Goal: Transaction & Acquisition: Purchase product/service

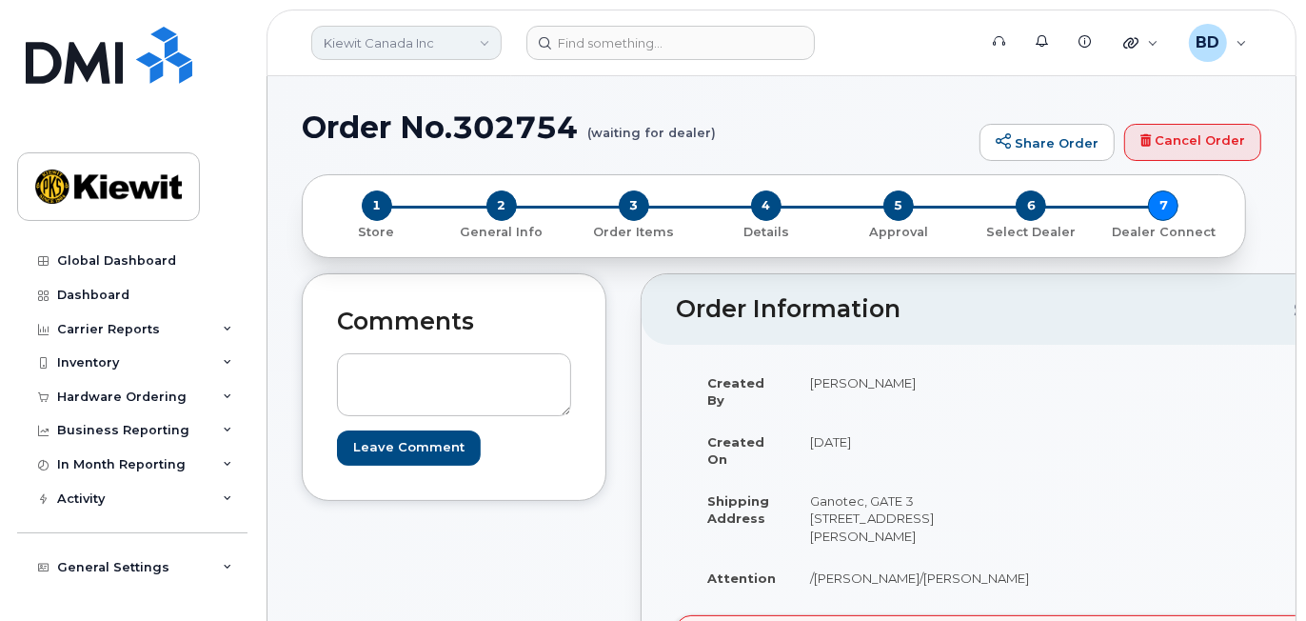
drag, startPoint x: 420, startPoint y: 32, endPoint x: 417, endPoint y: 50, distance: 18.3
click at [420, 34] on link "Kiewit Canada Inc" at bounding box center [406, 43] width 190 height 34
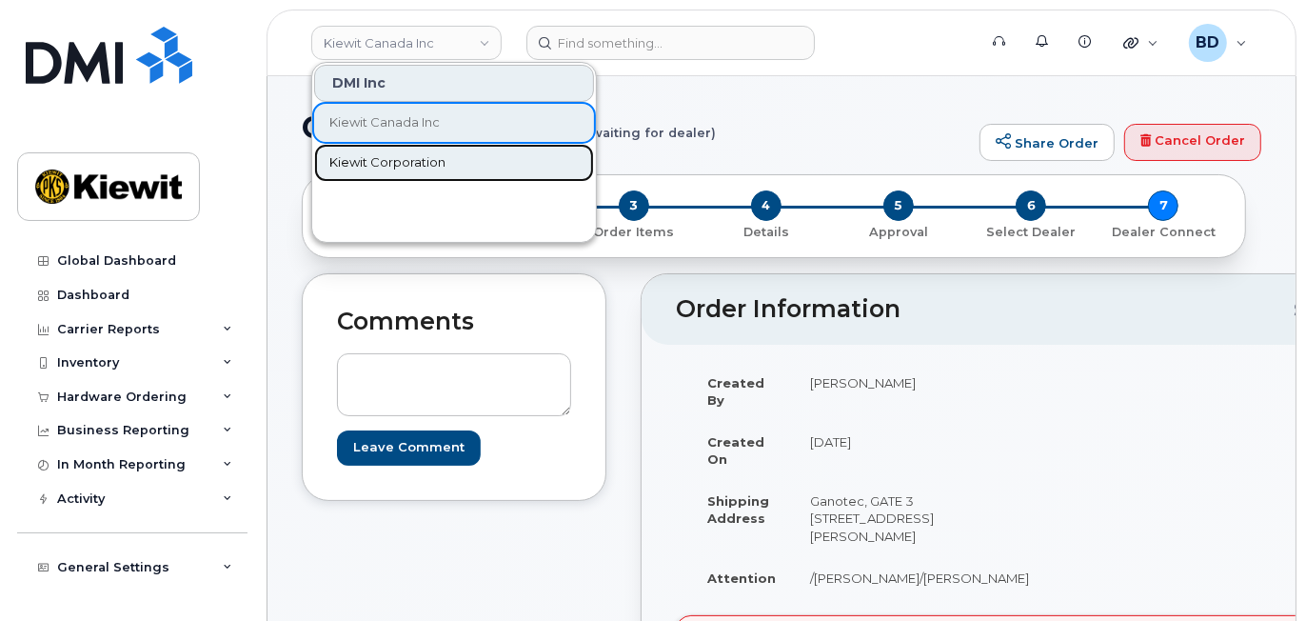
click at [391, 161] on span "Kiewit Corporation" at bounding box center [387, 162] width 116 height 19
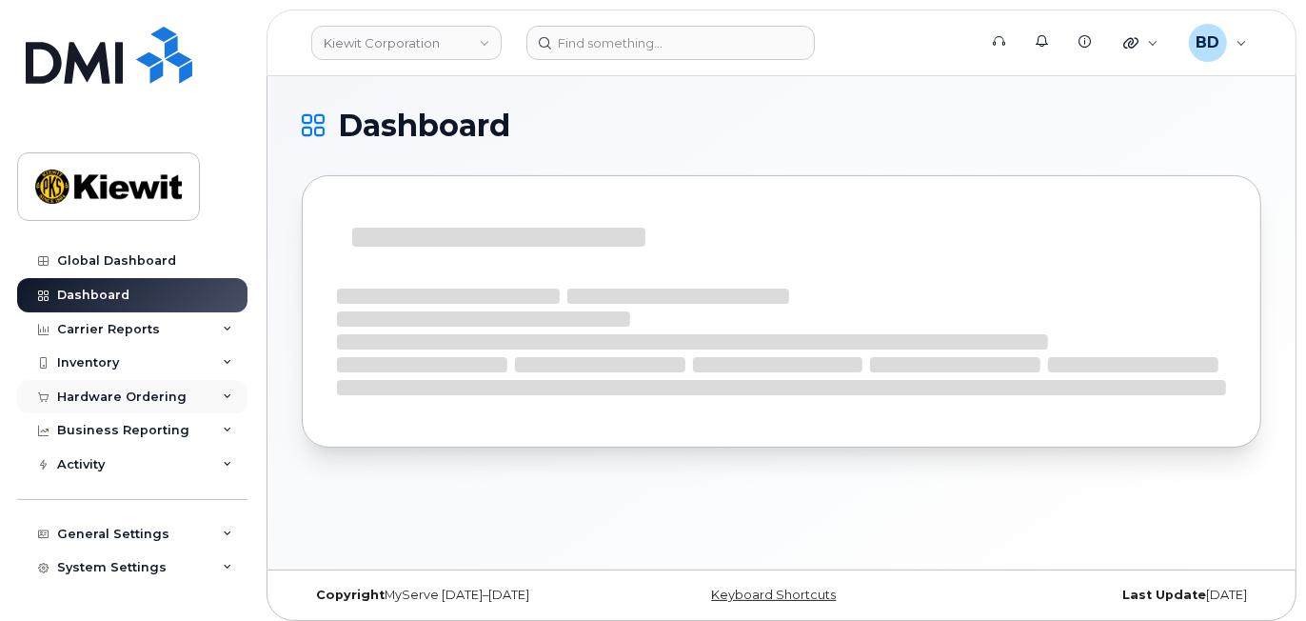
click at [193, 401] on div "Hardware Ordering" at bounding box center [132, 397] width 230 height 34
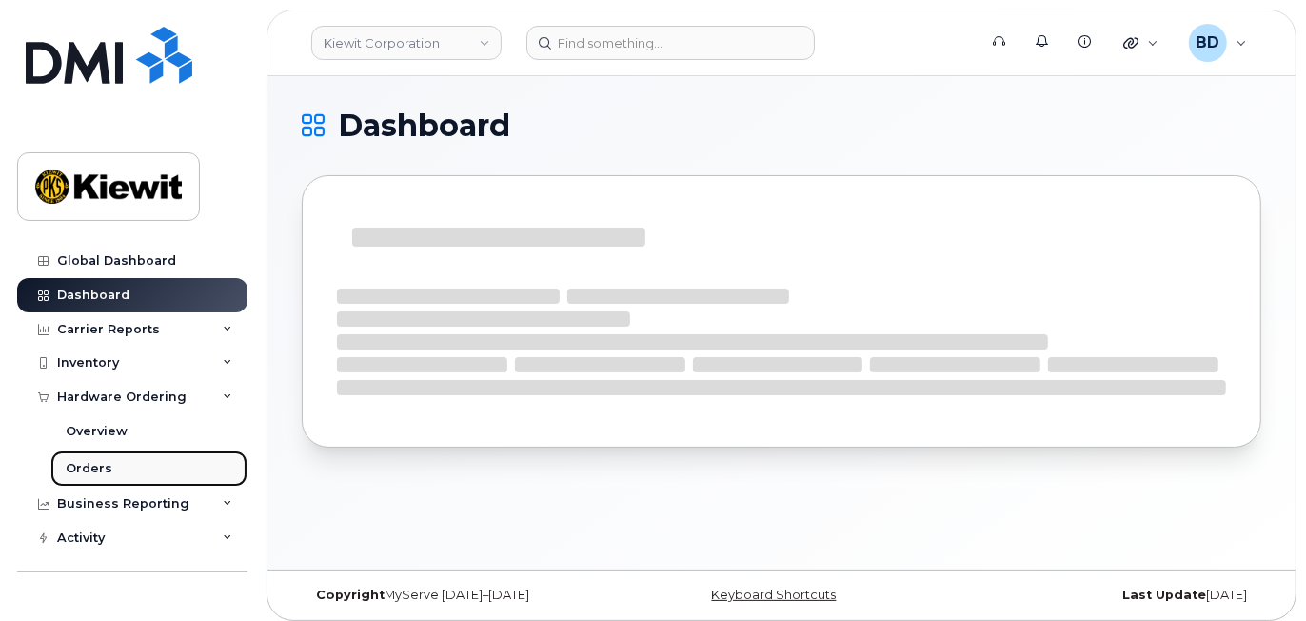
click at [89, 469] on div "Orders" at bounding box center [89, 468] width 47 height 17
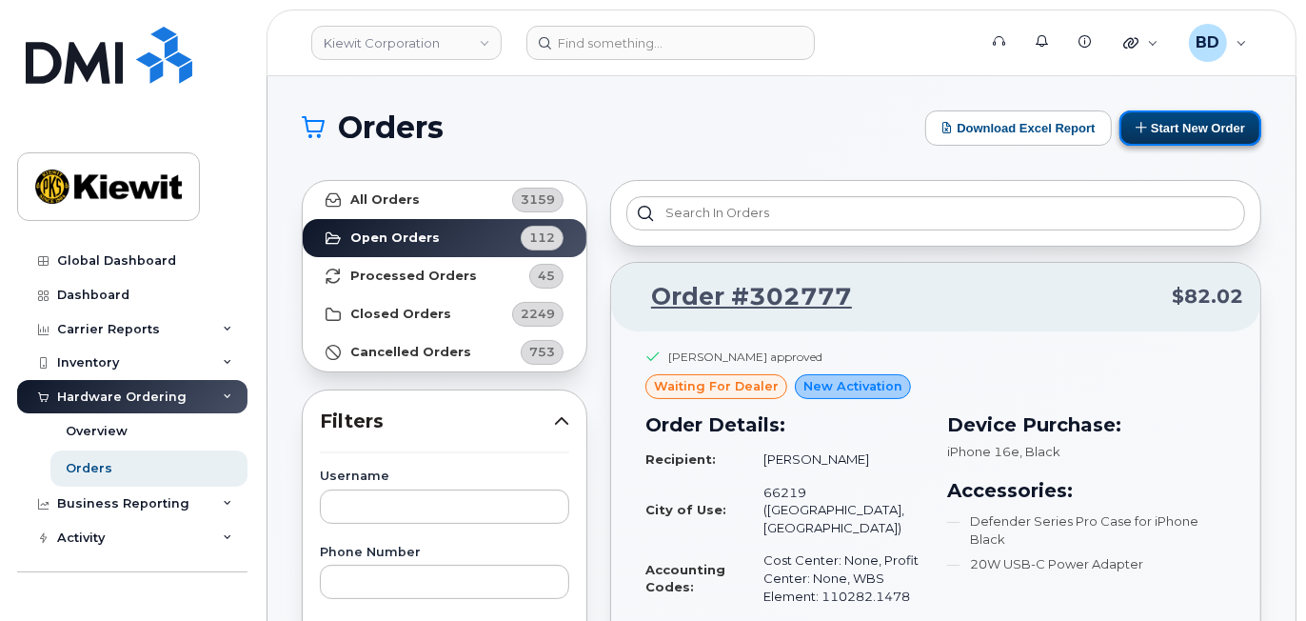
click at [1220, 124] on button "Start New Order" at bounding box center [1191, 127] width 142 height 35
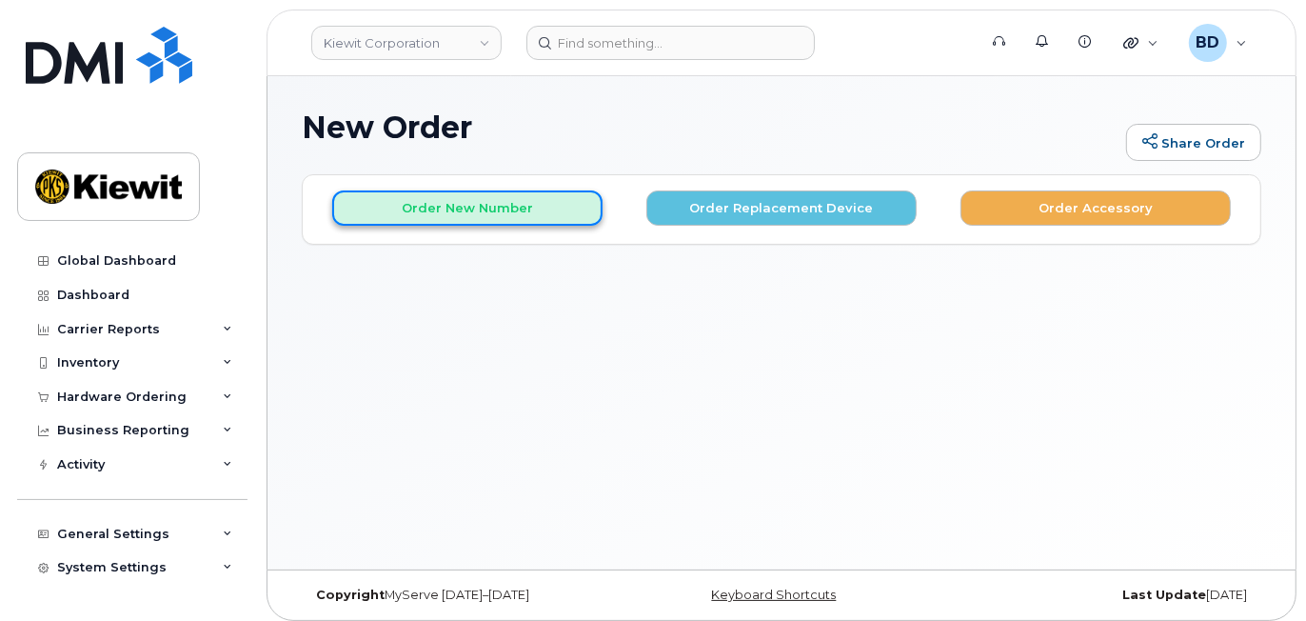
click at [517, 209] on button "Order New Number" at bounding box center [467, 207] width 270 height 35
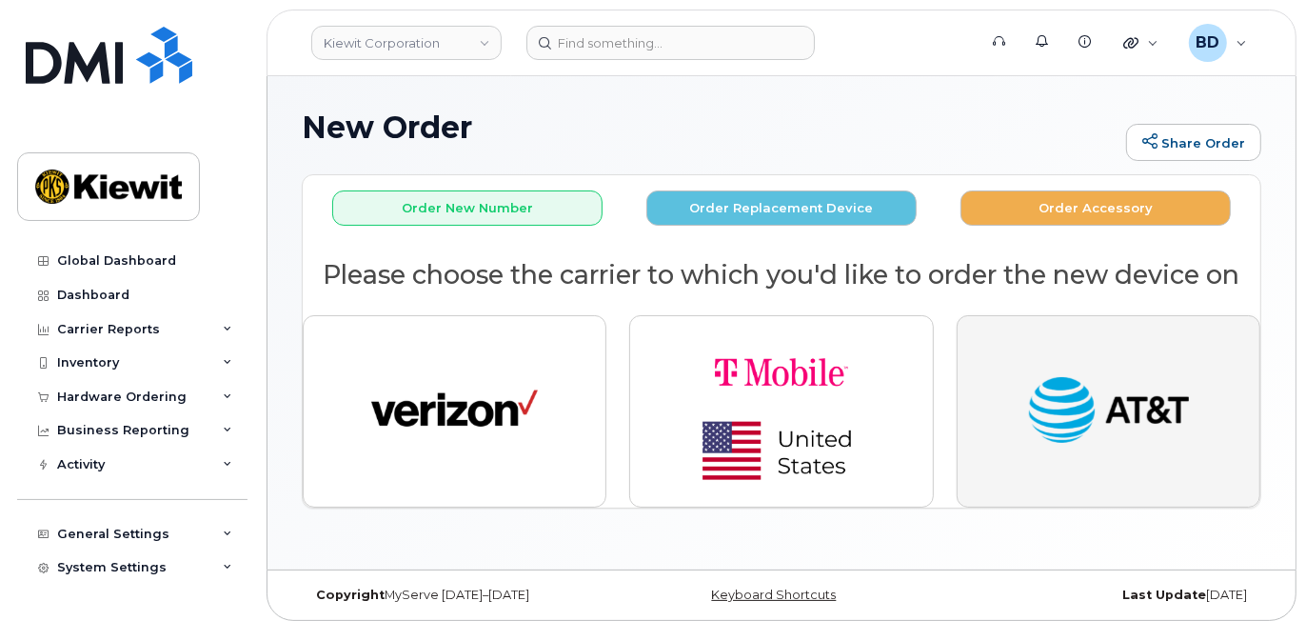
click at [1174, 398] on img "button" at bounding box center [1108, 411] width 167 height 86
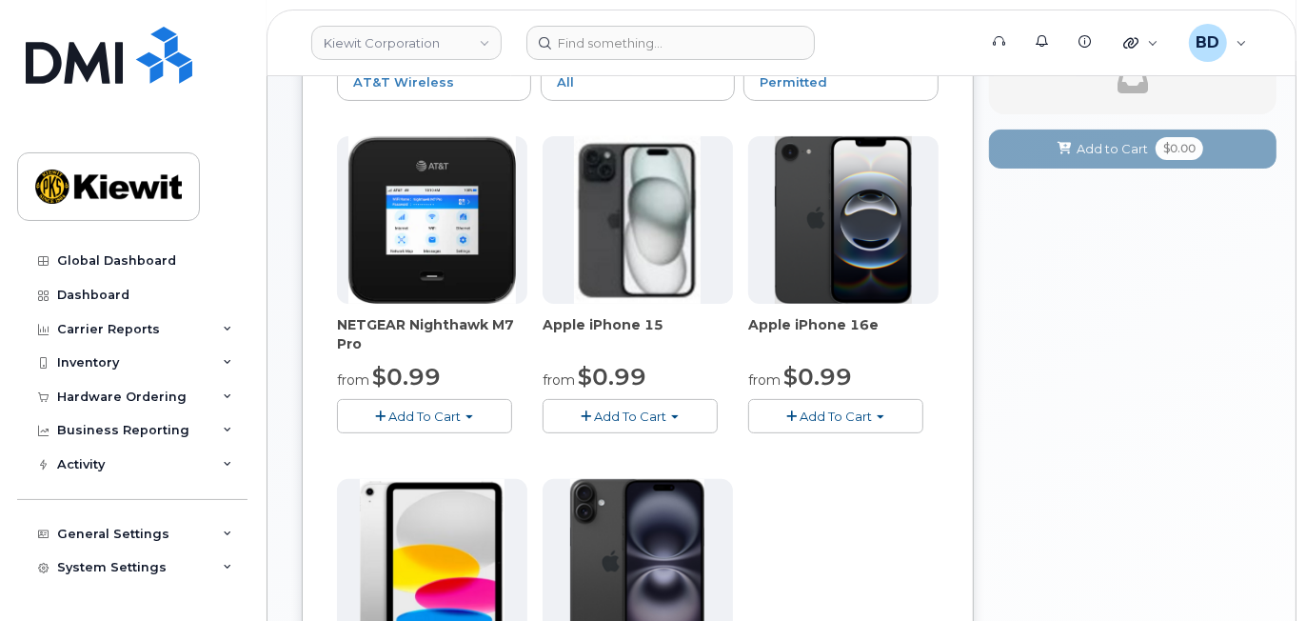
scroll to position [253, 0]
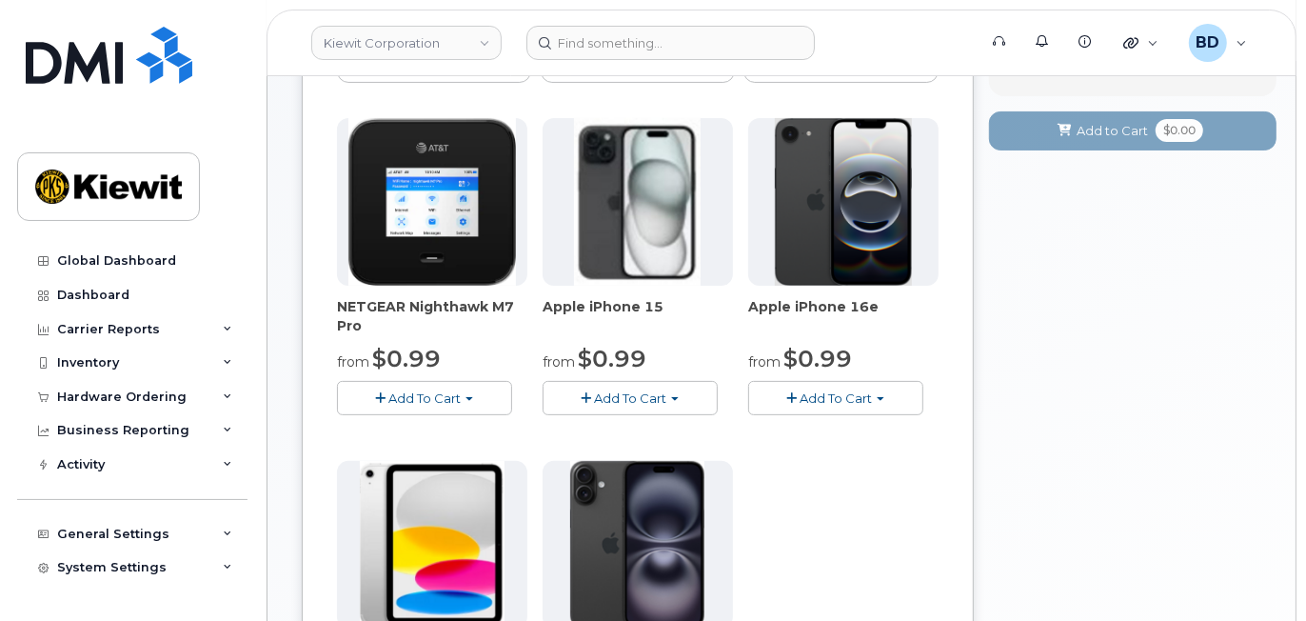
click at [634, 394] on span "Add To Cart" at bounding box center [630, 397] width 72 height 15
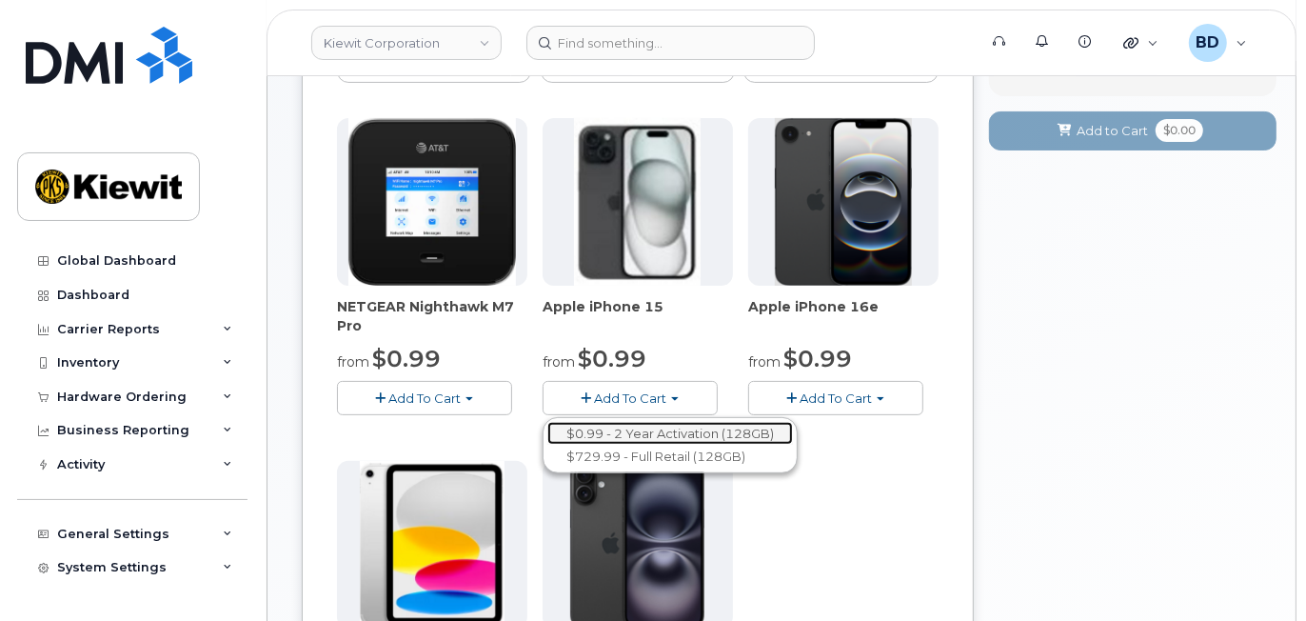
click at [639, 430] on link "$0.99 - 2 Year Activation (128GB)" at bounding box center [670, 434] width 246 height 24
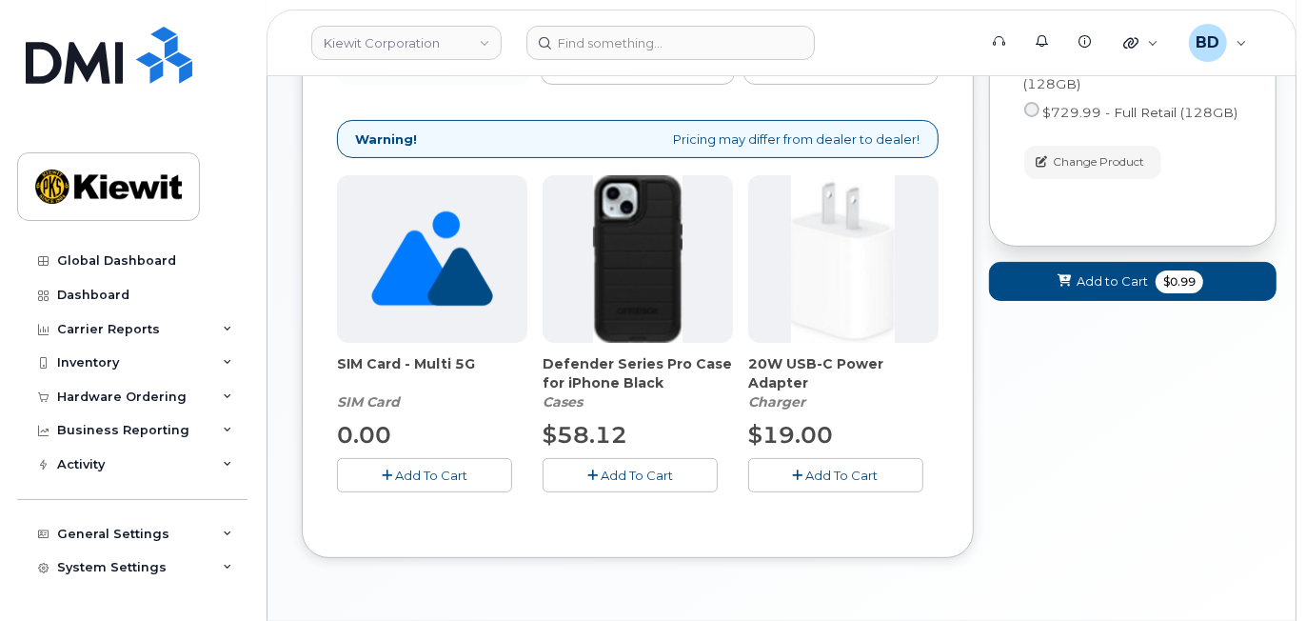
click at [615, 474] on span "Add To Cart" at bounding box center [637, 474] width 72 height 15
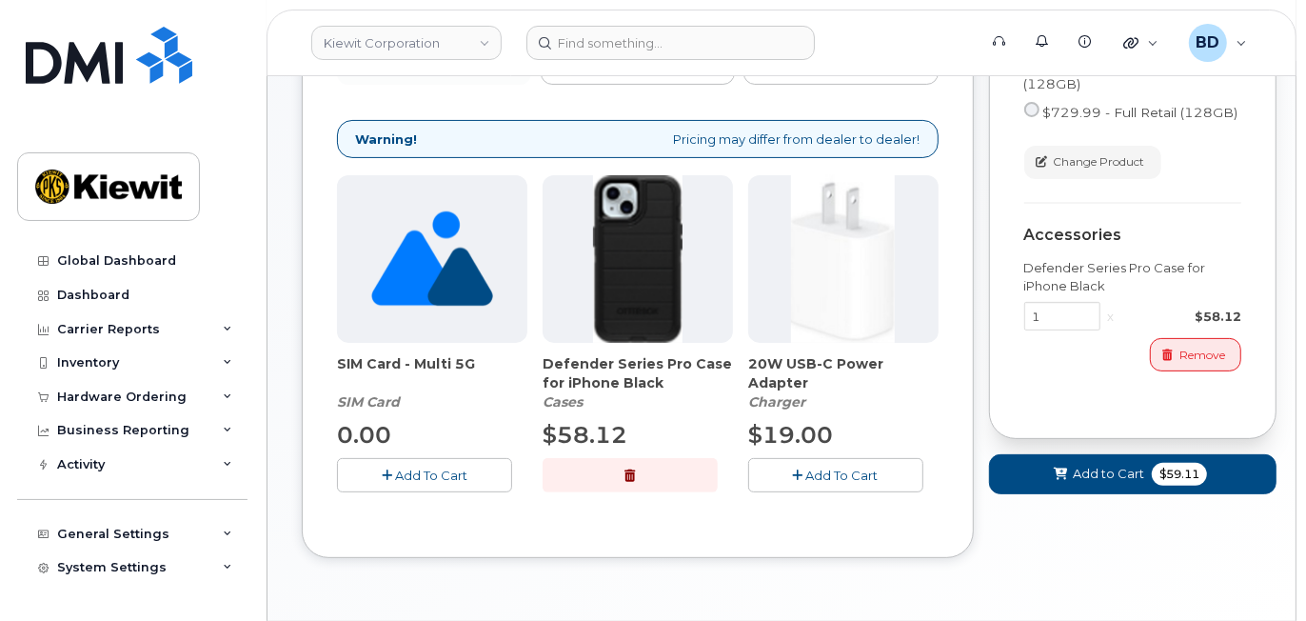
drag, startPoint x: 839, startPoint y: 471, endPoint x: 876, endPoint y: 466, distance: 37.6
click at [839, 473] on span "Add To Cart" at bounding box center [842, 474] width 72 height 15
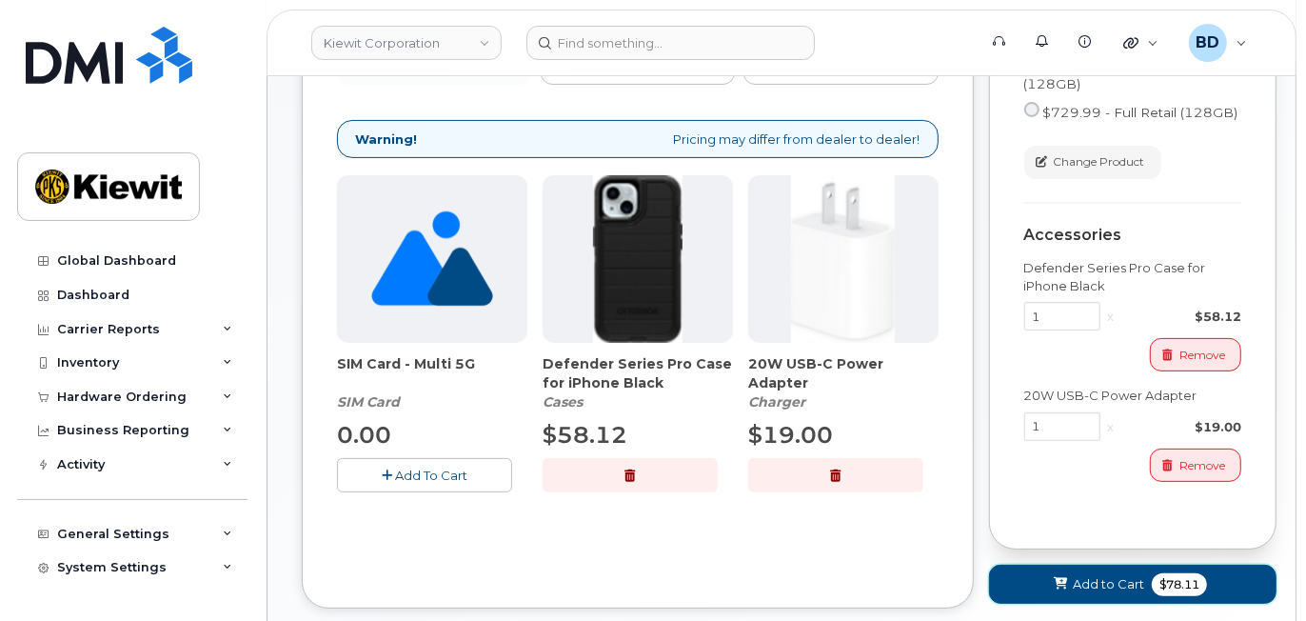
click at [1091, 581] on span "Add to Cart" at bounding box center [1108, 584] width 71 height 18
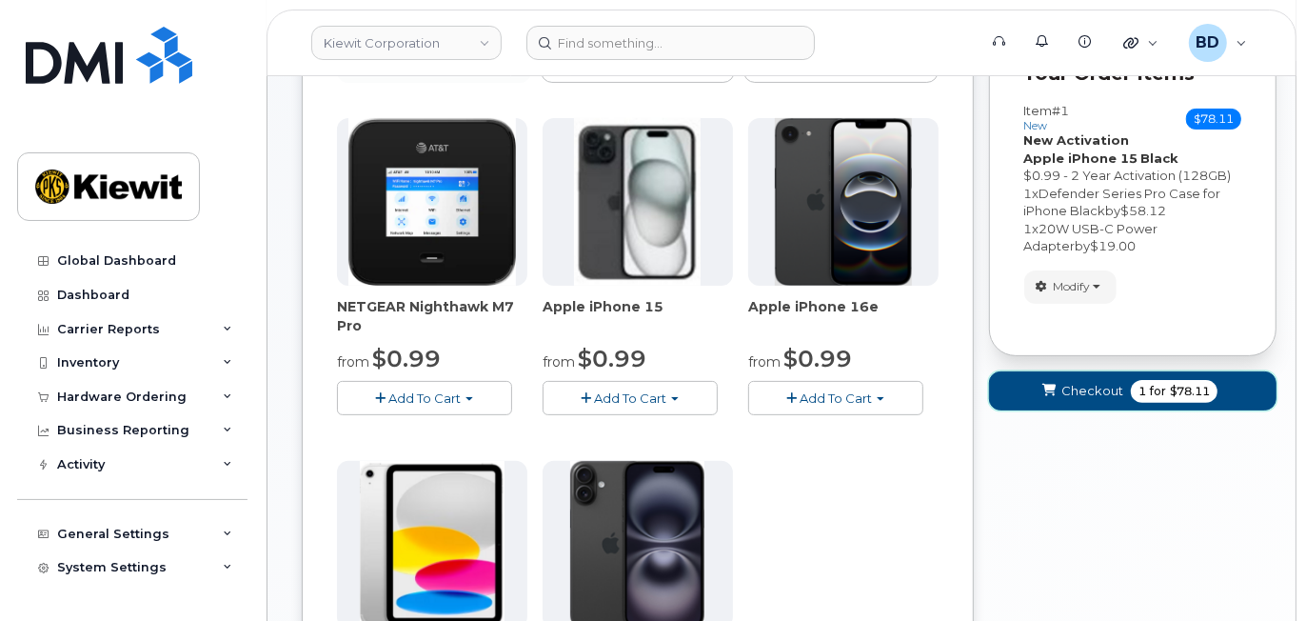
click at [1070, 384] on span "Checkout" at bounding box center [1093, 391] width 62 height 18
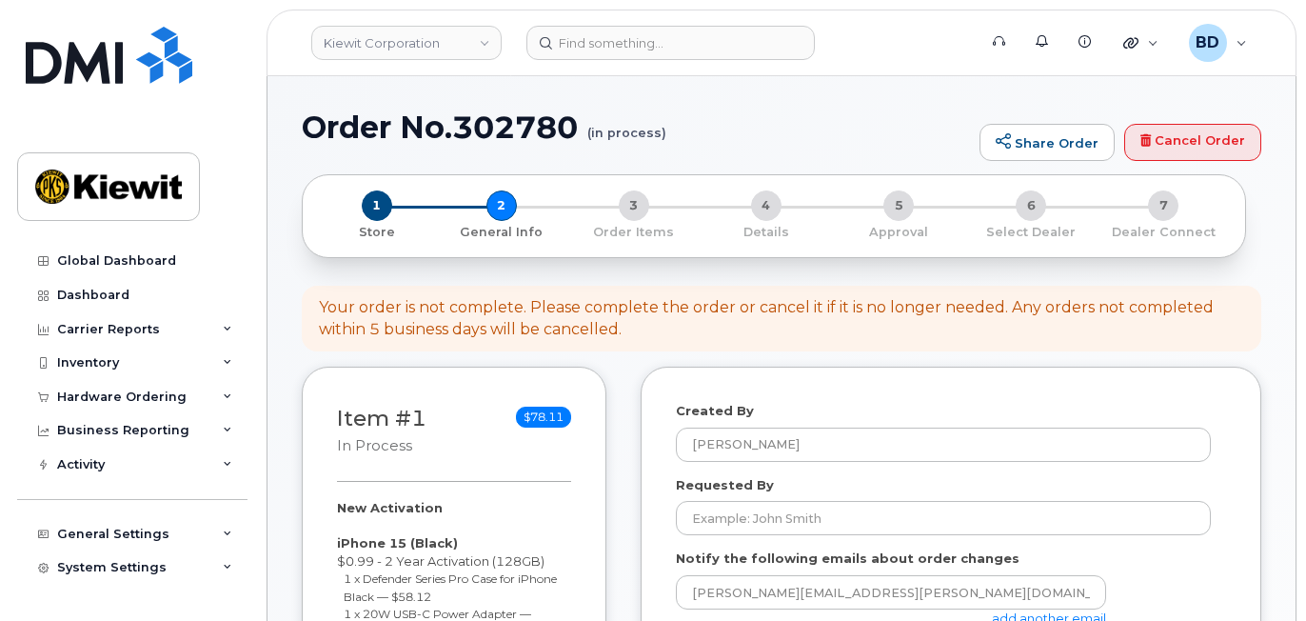
select select
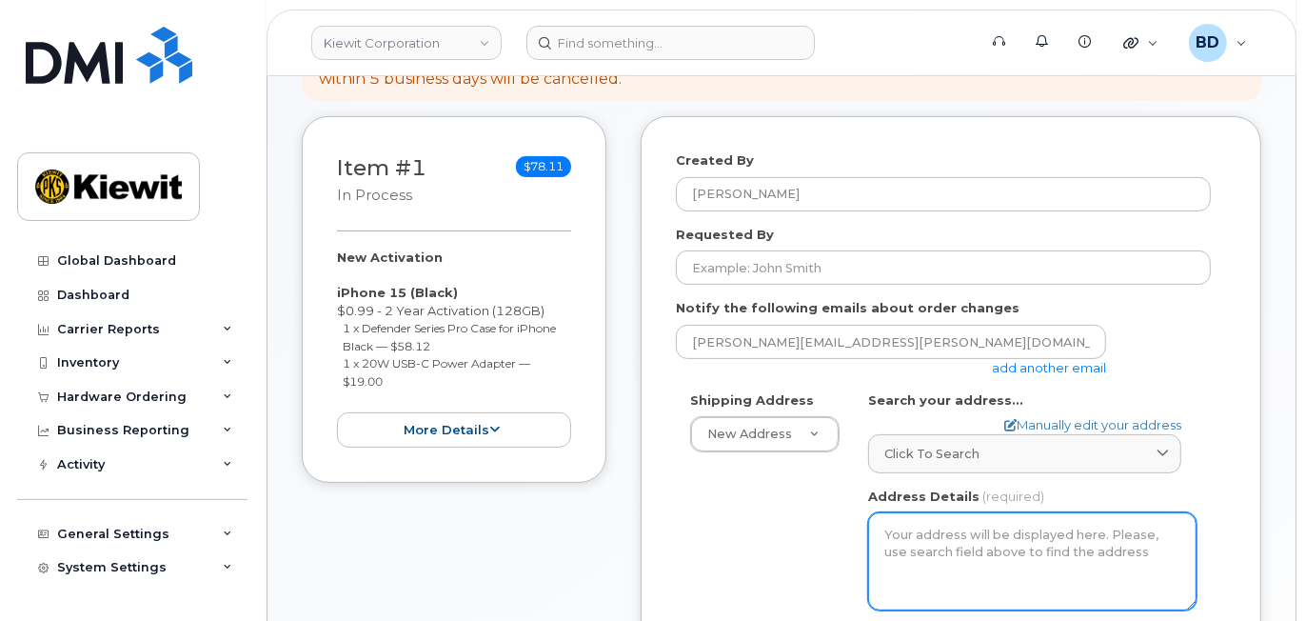
scroll to position [253, 0]
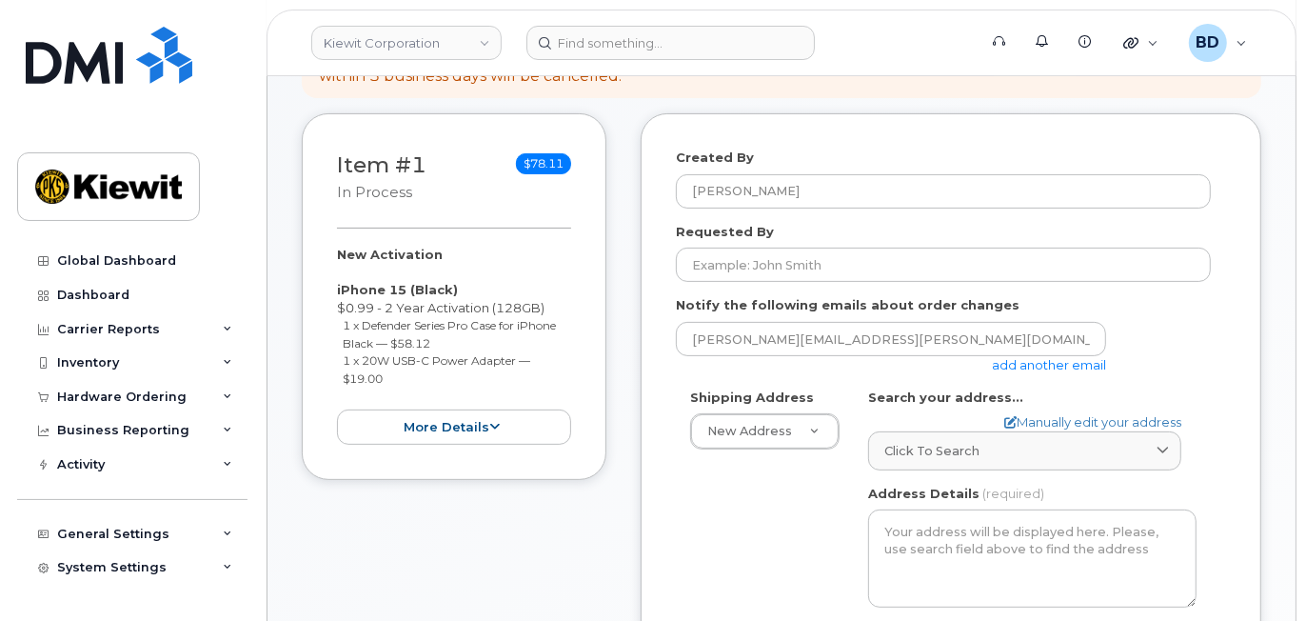
click at [1024, 361] on link "add another email" at bounding box center [1049, 364] width 114 height 15
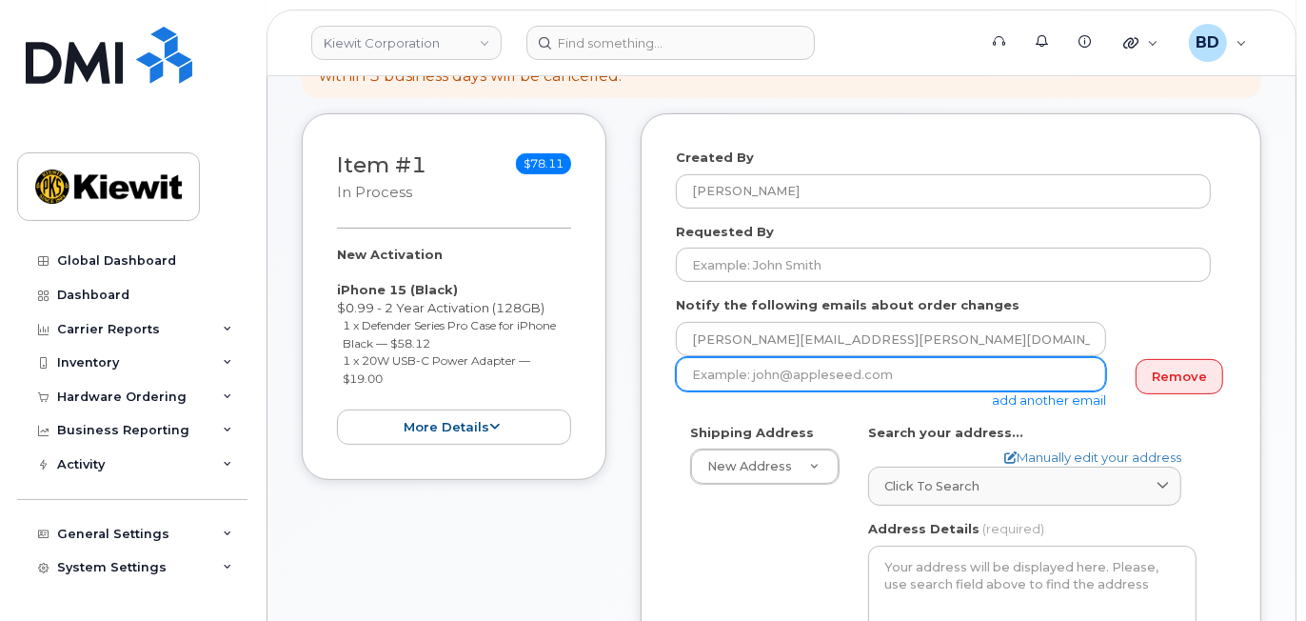
click at [834, 375] on input "email" at bounding box center [891, 374] width 430 height 34
paste input "cindy.caballero@kiewit.com"
type input "cindy.caballero@kiewit.com"
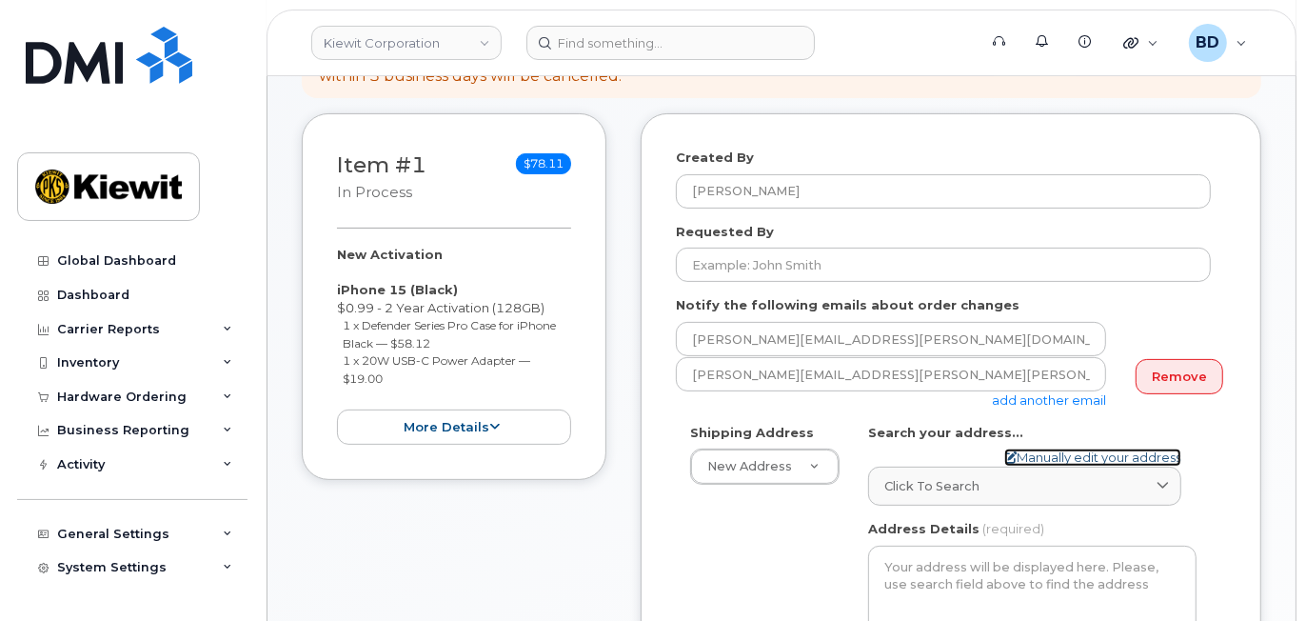
click at [1035, 455] on link "Manually edit your address" at bounding box center [1092, 457] width 177 height 18
select select
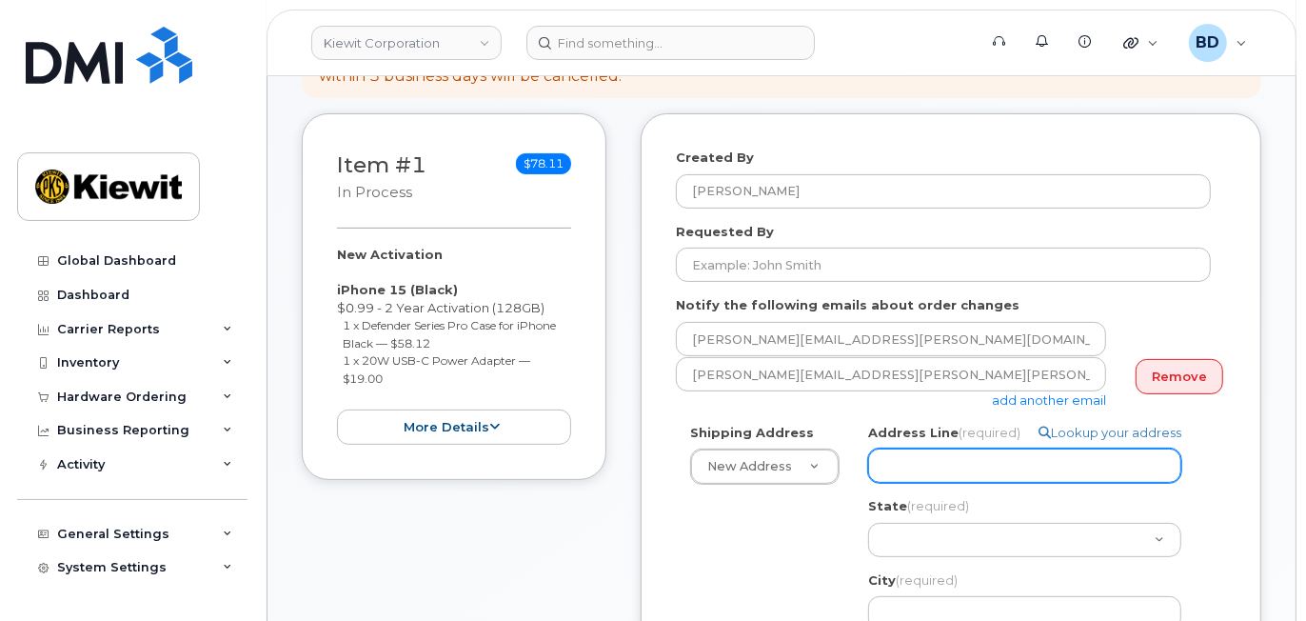
click at [905, 462] on input "Address Line (required)" at bounding box center [1024, 465] width 313 height 34
select select
type input "v"
drag, startPoint x: 903, startPoint y: 464, endPoint x: 851, endPoint y: 464, distance: 51.4
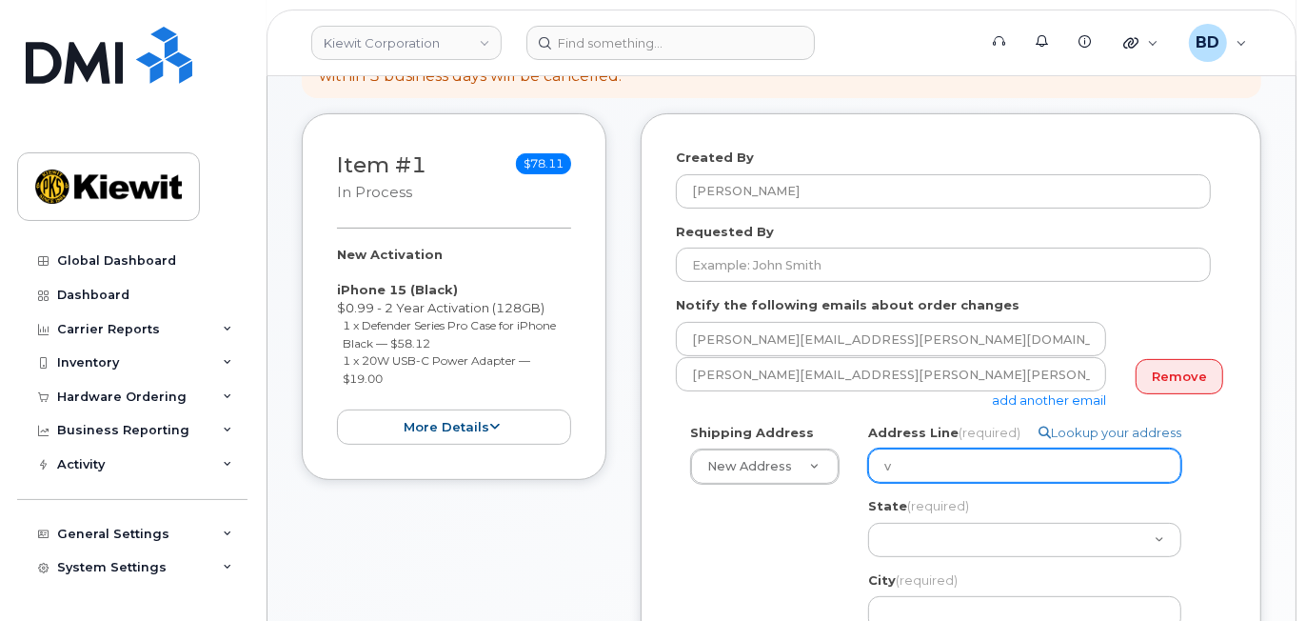
paste input "12550 Sagehen Creek Rd"
select select
type input "12550 Sagehen Creek Rd"
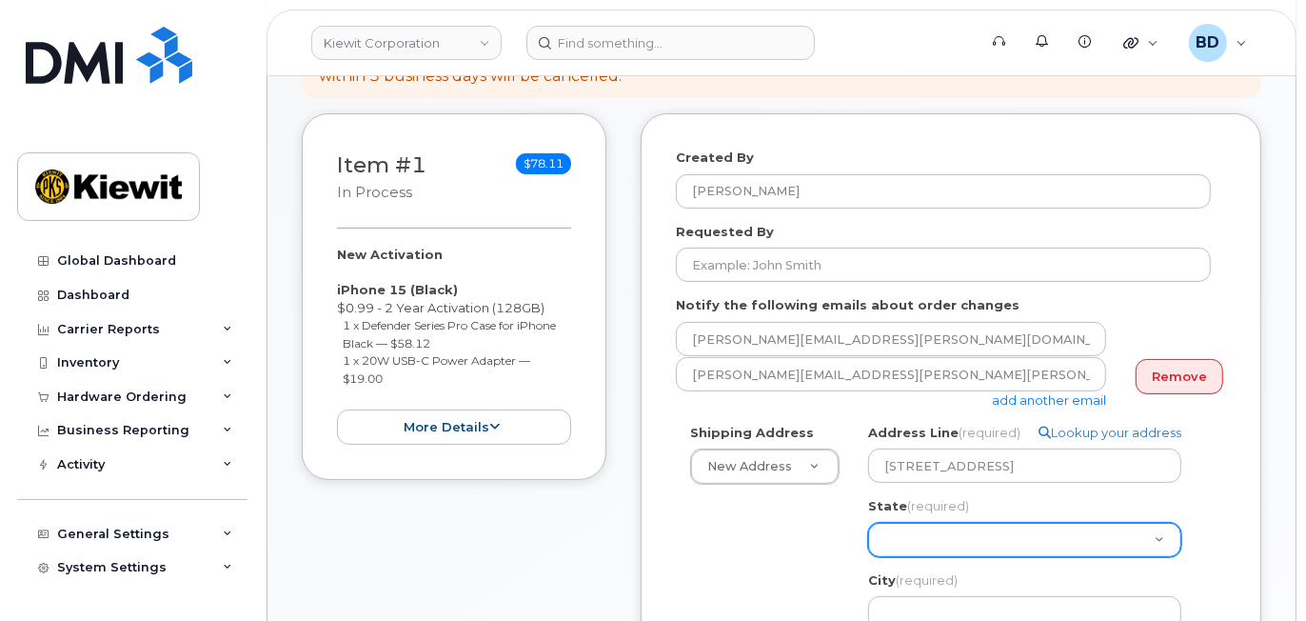
click at [924, 529] on select "Alabama Alaska American Samoa Arizona Arkansas California Colorado Connecticut …" at bounding box center [1024, 540] width 313 height 34
select select "NV"
click at [935, 539] on select "Alabama Alaska American Samoa Arizona Arkansas California Colorado Connecticut …" at bounding box center [1024, 540] width 313 height 34
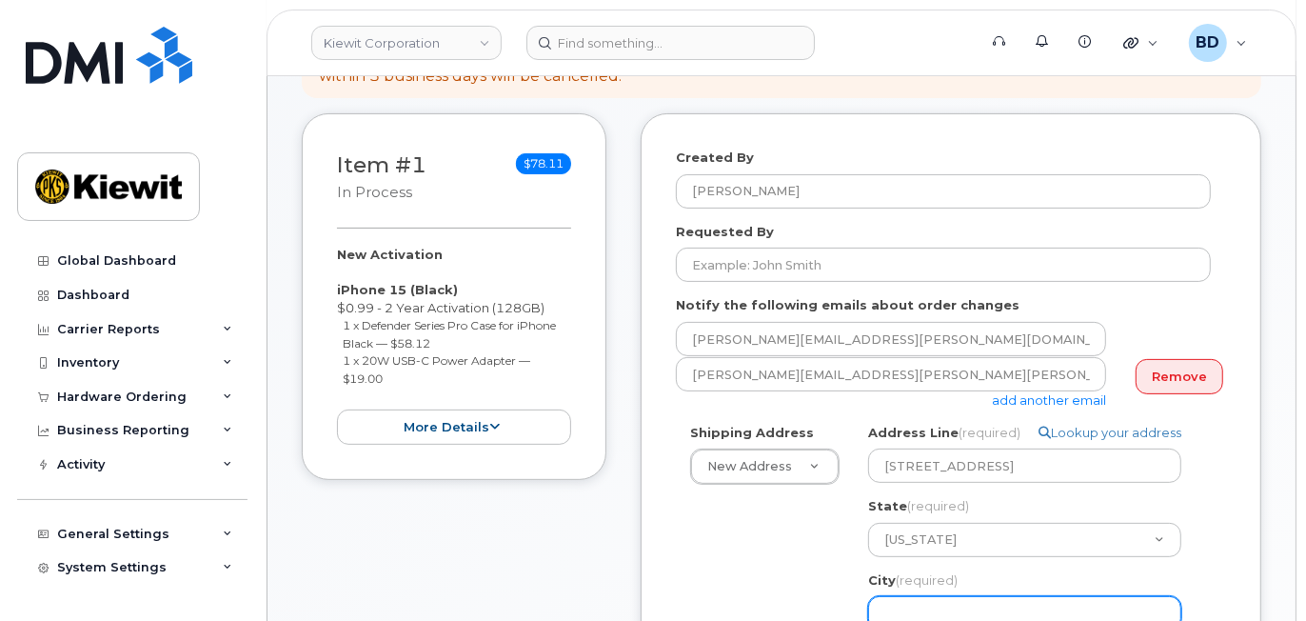
click at [919, 602] on input "City (required)" at bounding box center [1024, 613] width 313 height 34
paste input "Fernley"
select select
type input "Fernley"
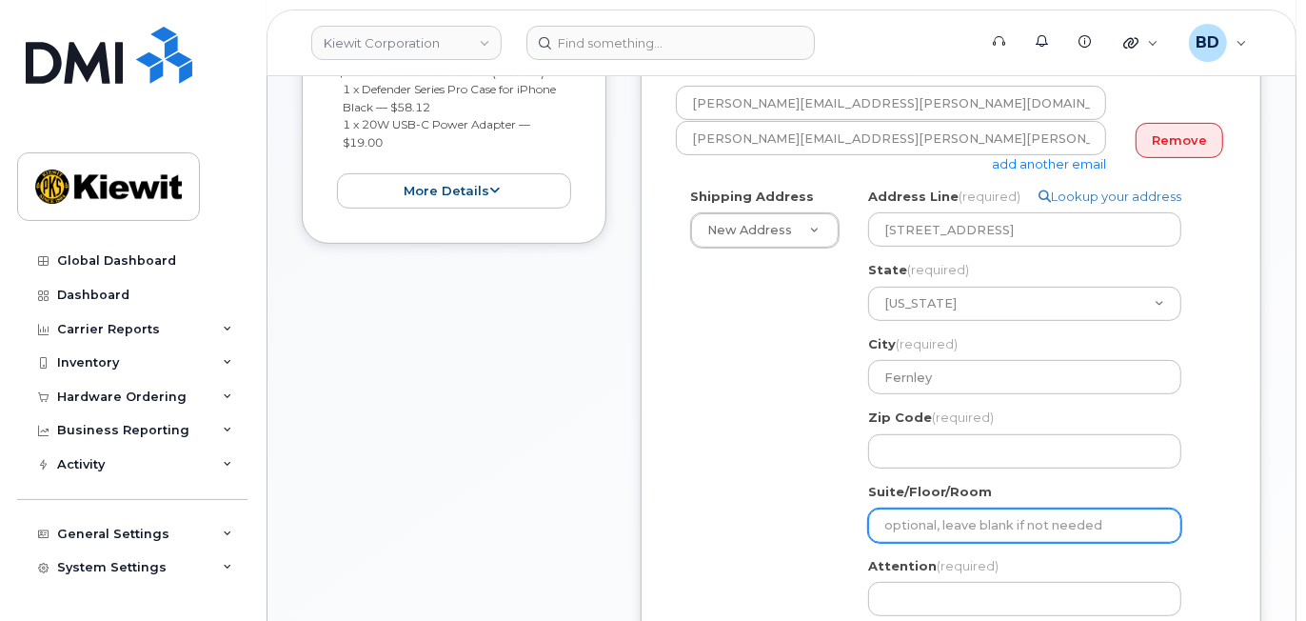
scroll to position [507, 0]
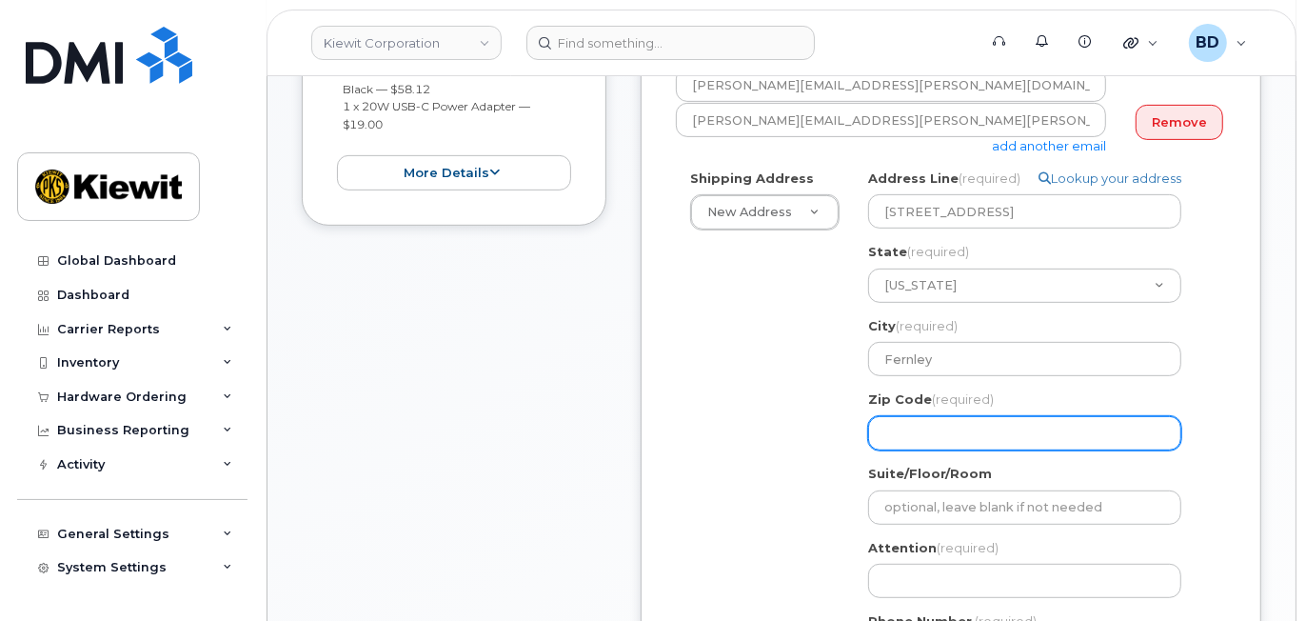
paste input "89408"
select select
click at [909, 429] on input "89408" at bounding box center [1024, 433] width 313 height 34
type input "89408"
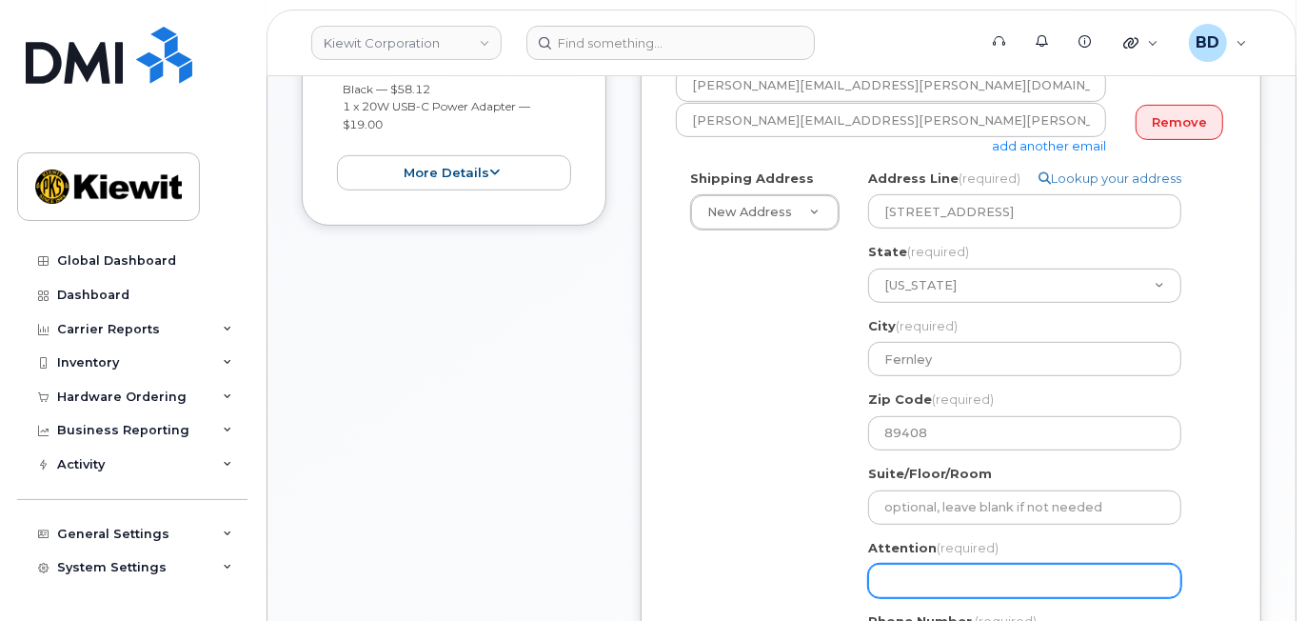
click at [891, 584] on input "Attention (required)" at bounding box center [1024, 581] width 313 height 34
paste input "Brittany.LandwehrBon"
select select
type input "Brittany.LandwehrBon"
select select
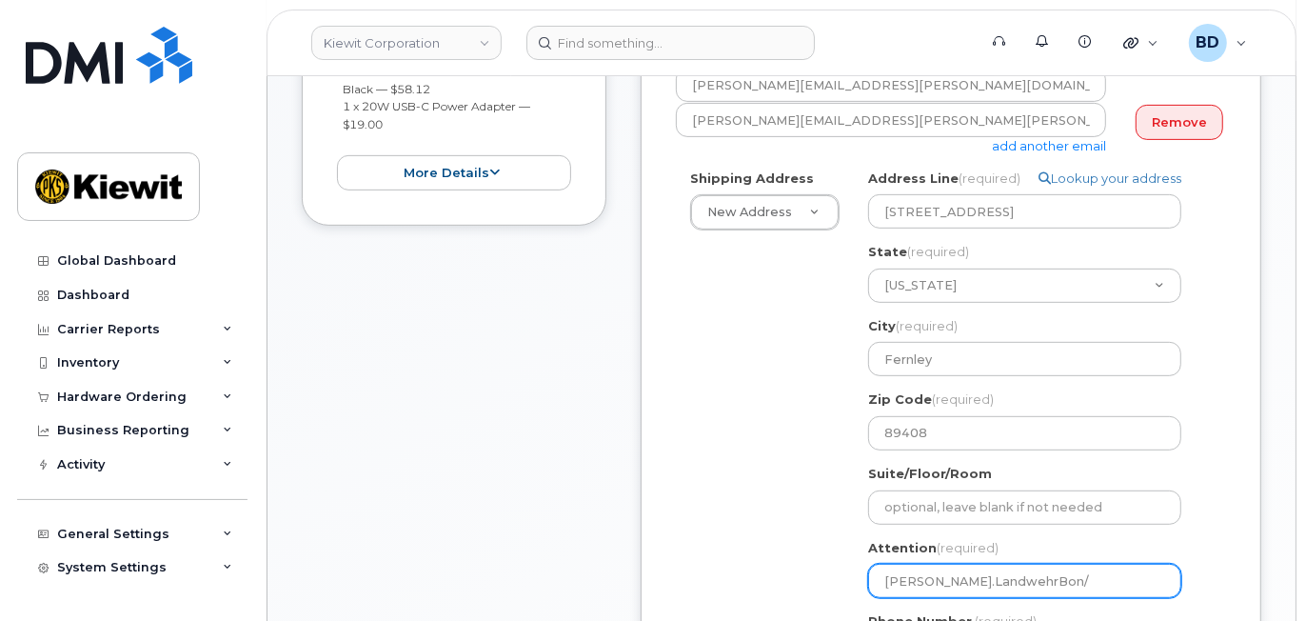
type input "Brittany.LandwehrBon/"
click at [1039, 580] on input "Brittany.LandwehrBon/" at bounding box center [1024, 581] width 313 height 34
paste input "[PERSON_NAME]"
select select
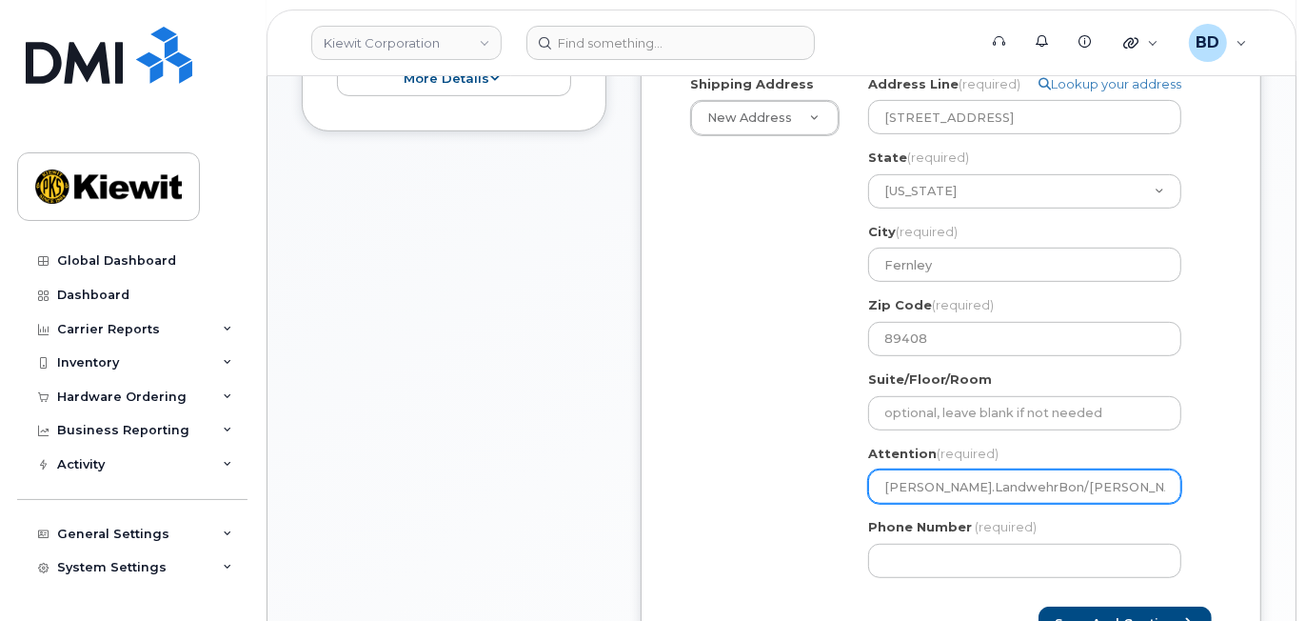
scroll to position [634, 0]
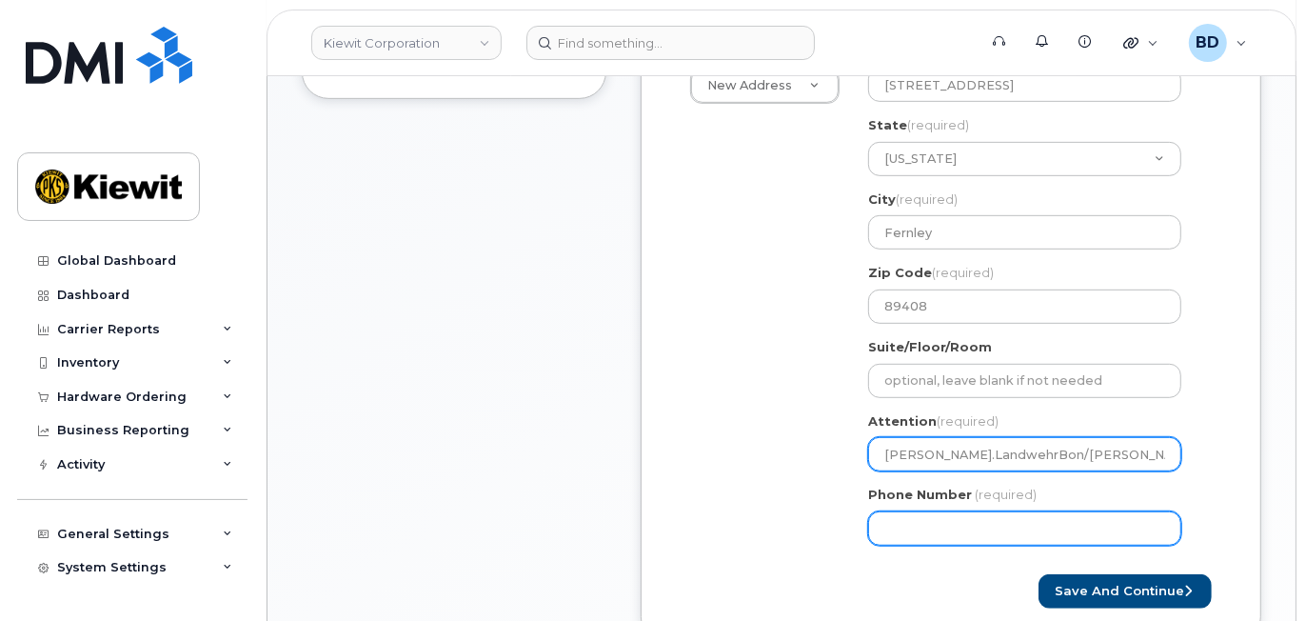
type input "[PERSON_NAME].LandwehrBon/[PERSON_NAME]"
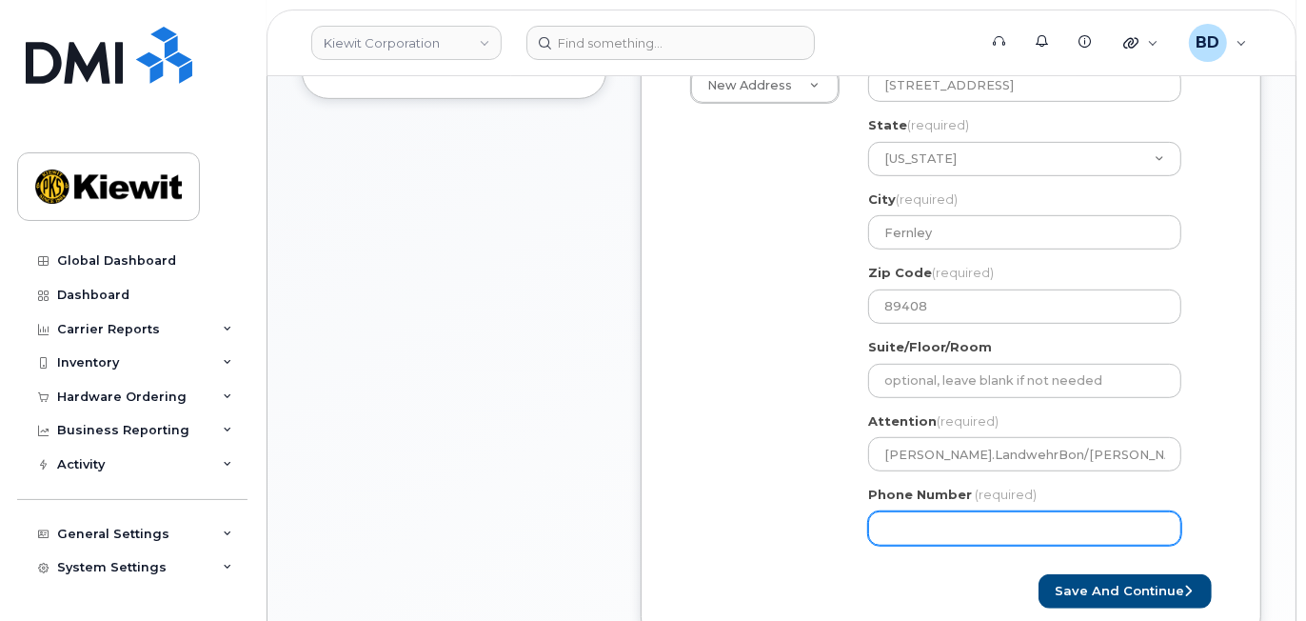
click at [944, 524] on input "Phone Number" at bounding box center [1024, 528] width 313 height 34
type input "877772770"
select select
type input "8777727707"
select select
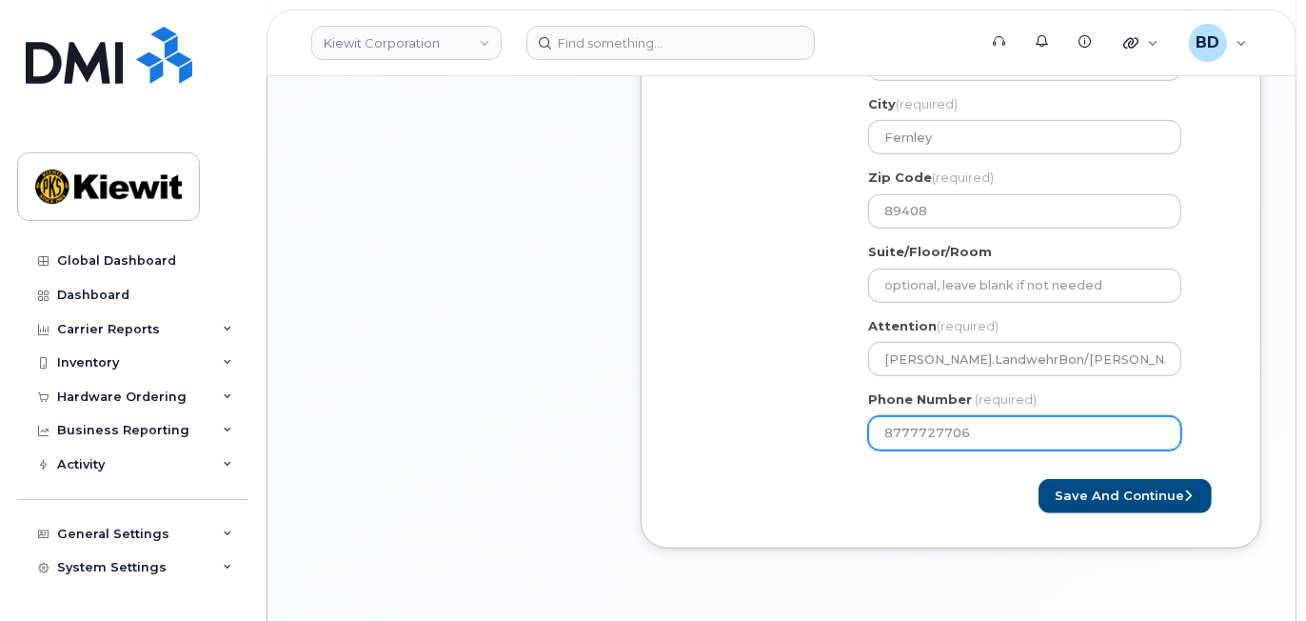
scroll to position [762, 0]
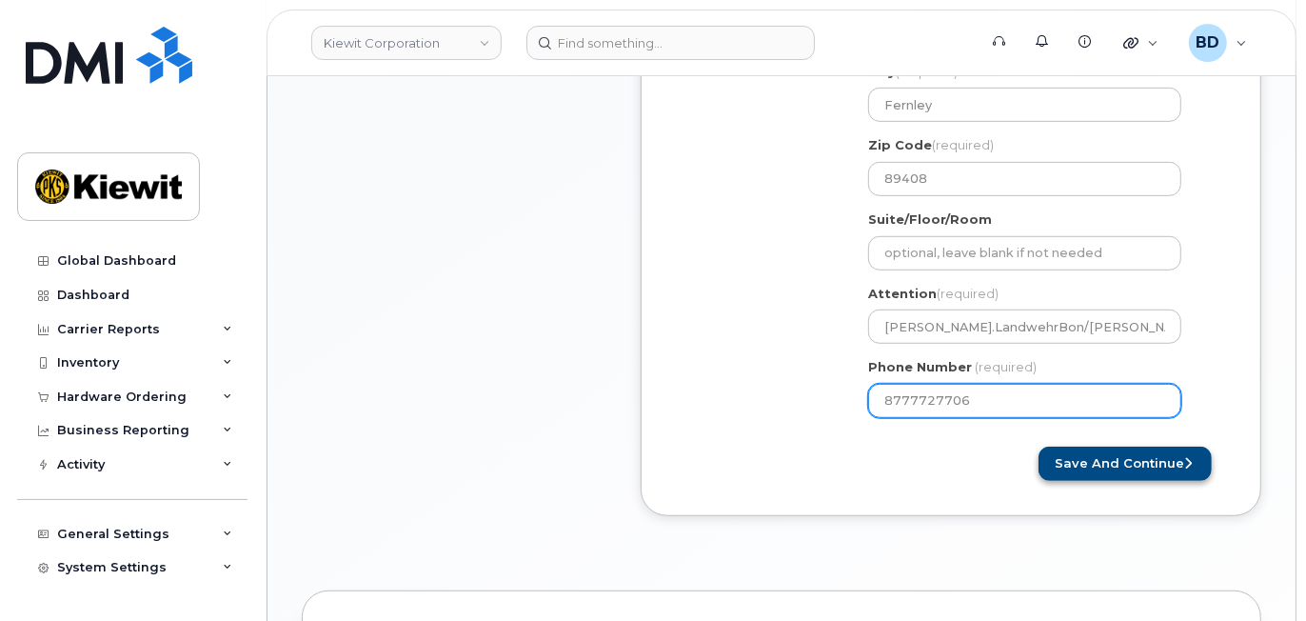
type input "8777727706"
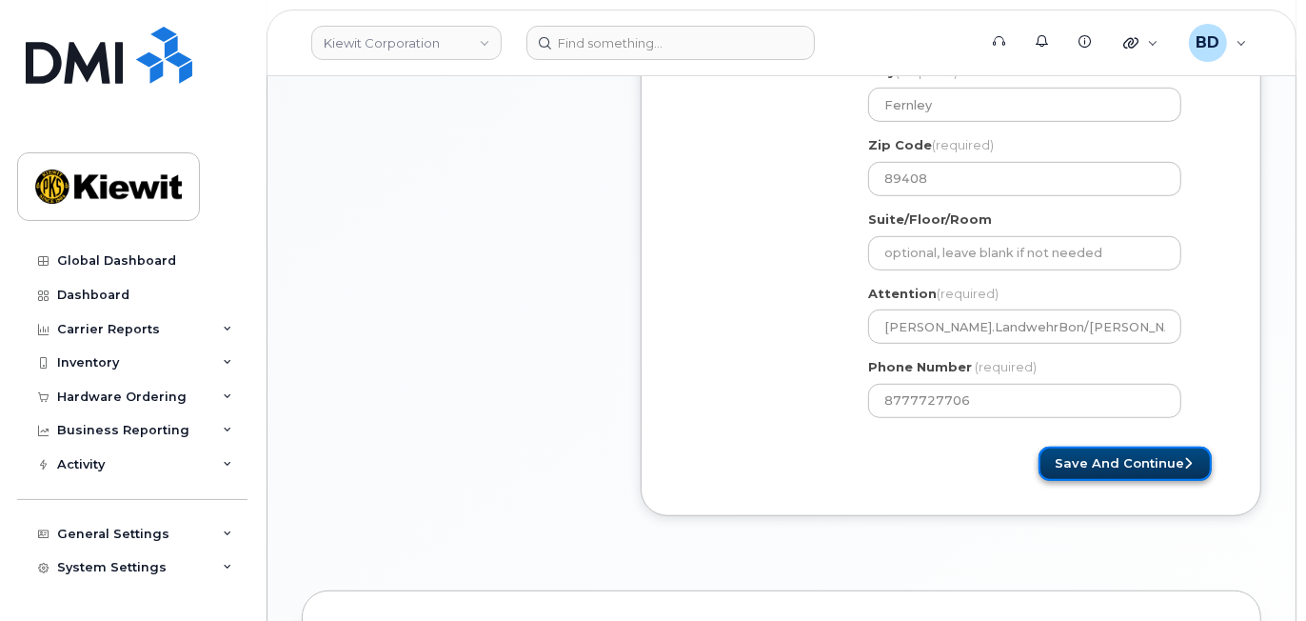
click at [1138, 462] on button "Save and Continue" at bounding box center [1125, 464] width 173 height 35
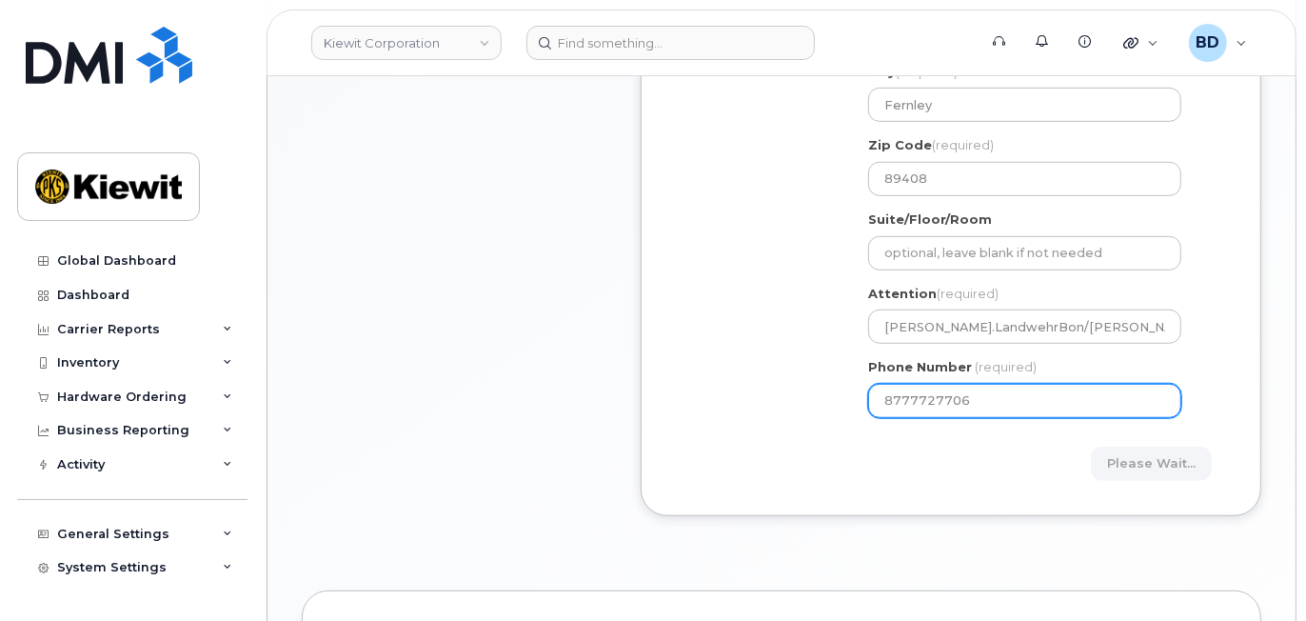
click at [1015, 399] on input "8777727706" at bounding box center [1024, 401] width 313 height 34
select select
type input "877772770"
select select
type input "8777727707"
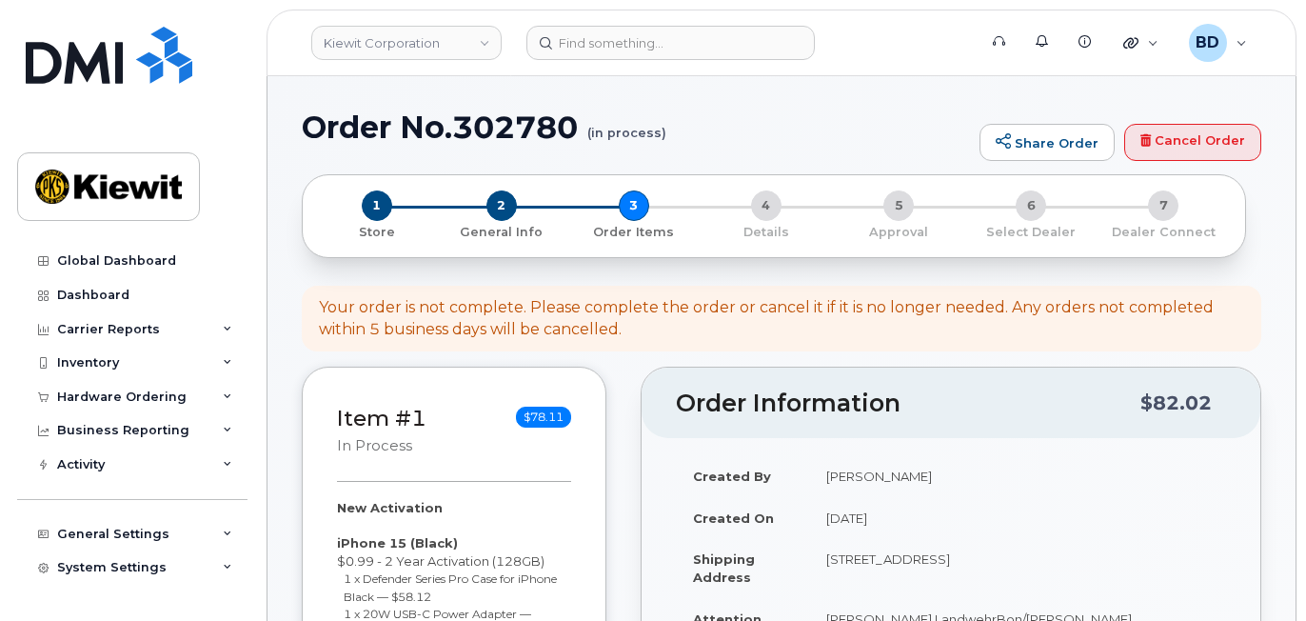
select select
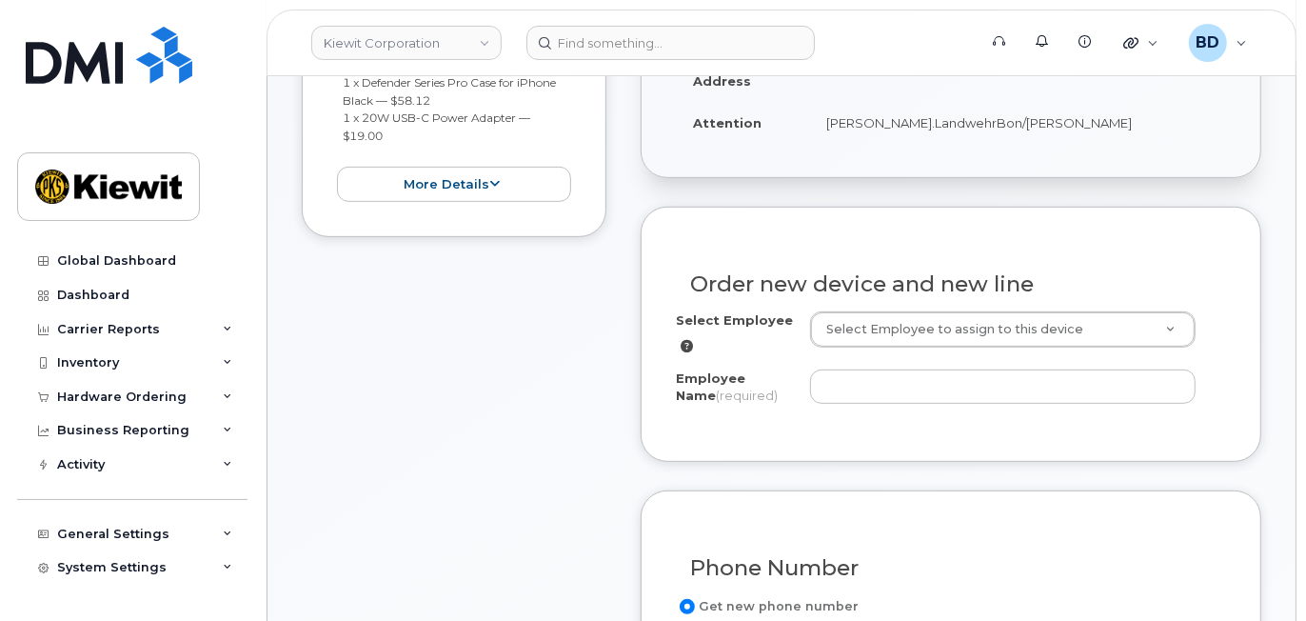
scroll to position [507, 0]
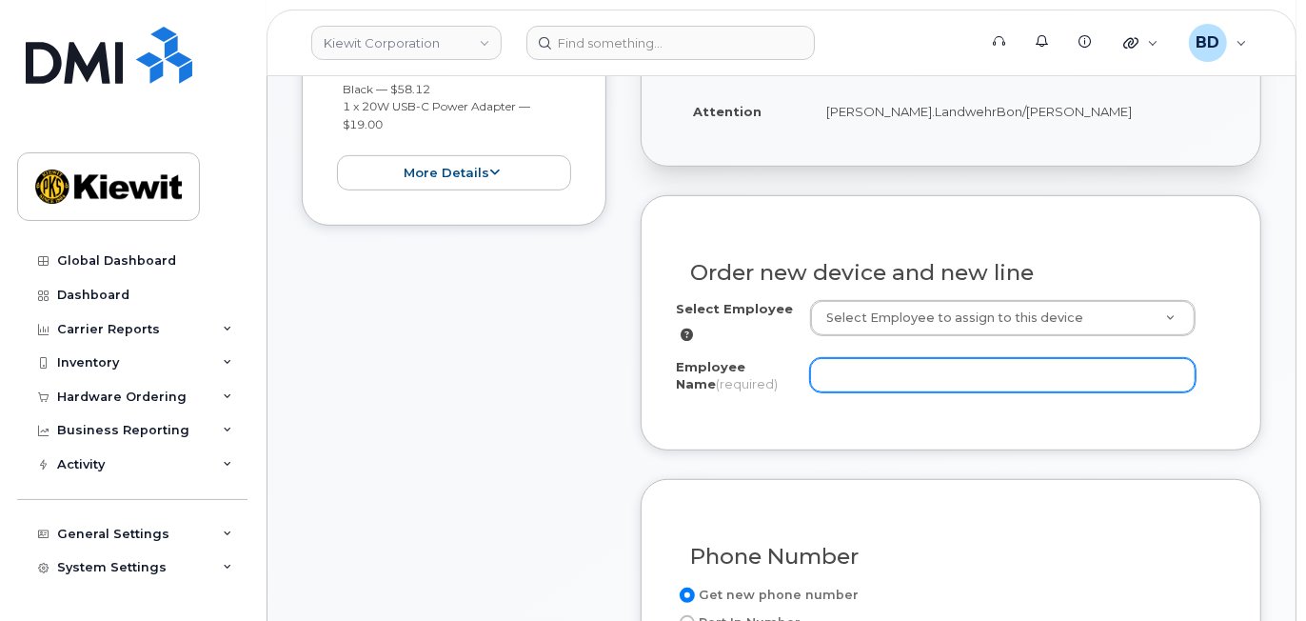
click at [868, 371] on input "Employee Name (required)" at bounding box center [1003, 375] width 387 height 34
paste input "[PERSON_NAME]"
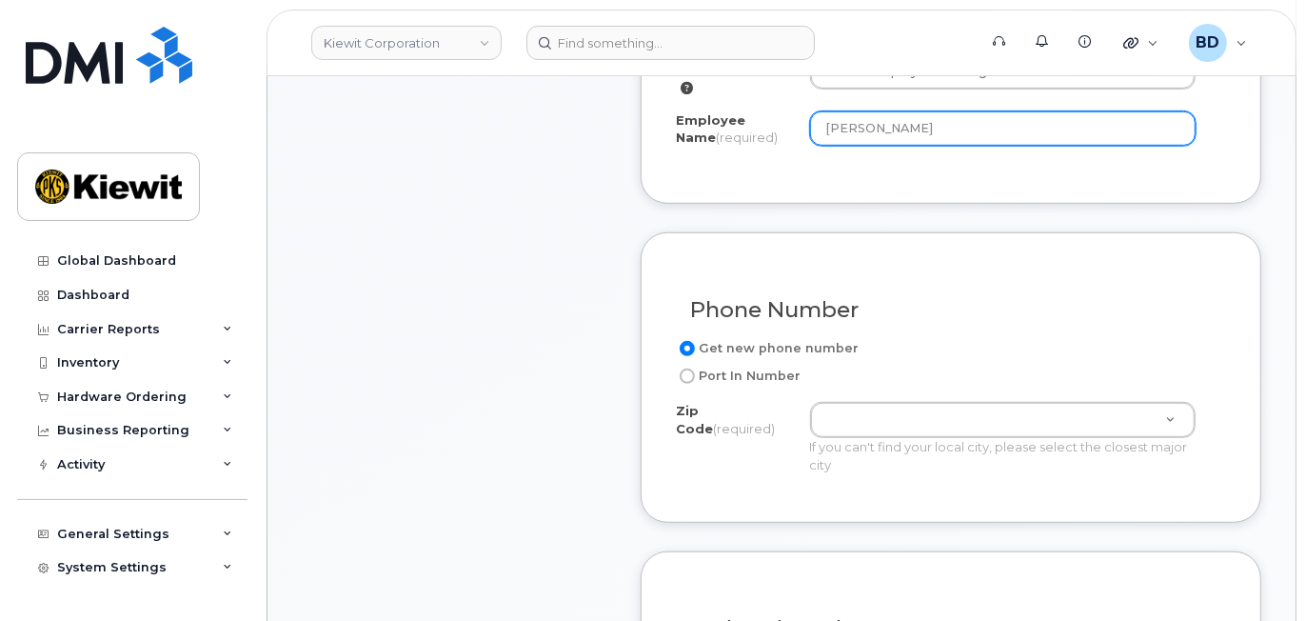
scroll to position [762, 0]
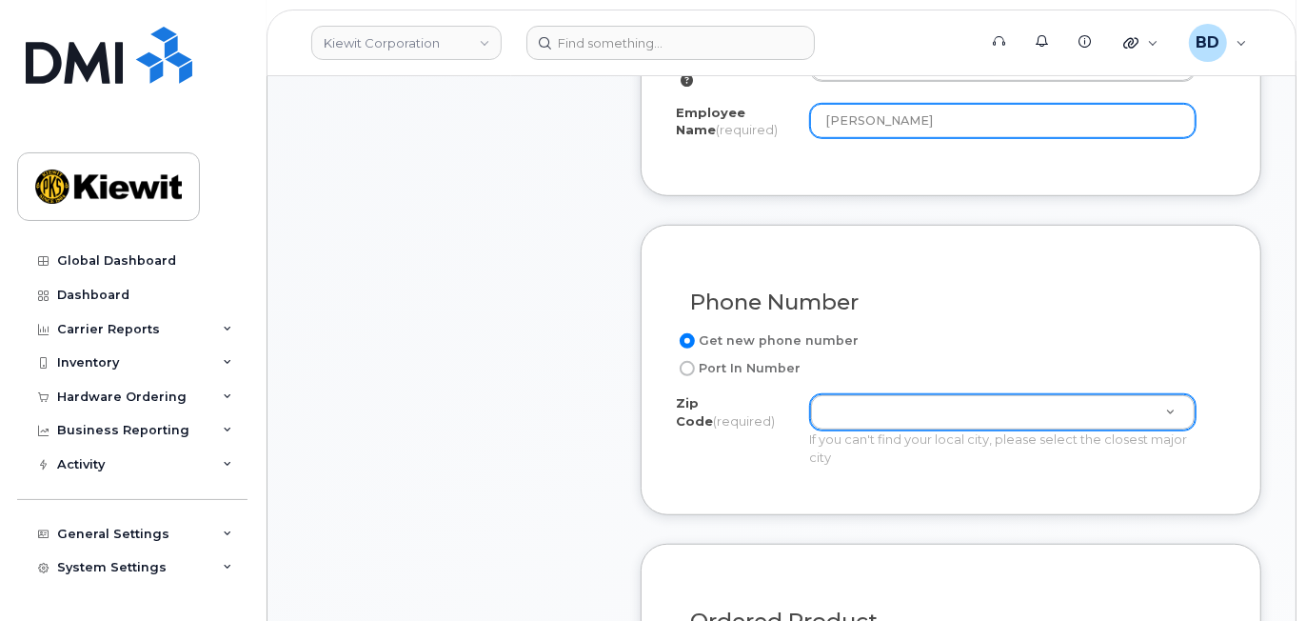
type input "[PERSON_NAME]"
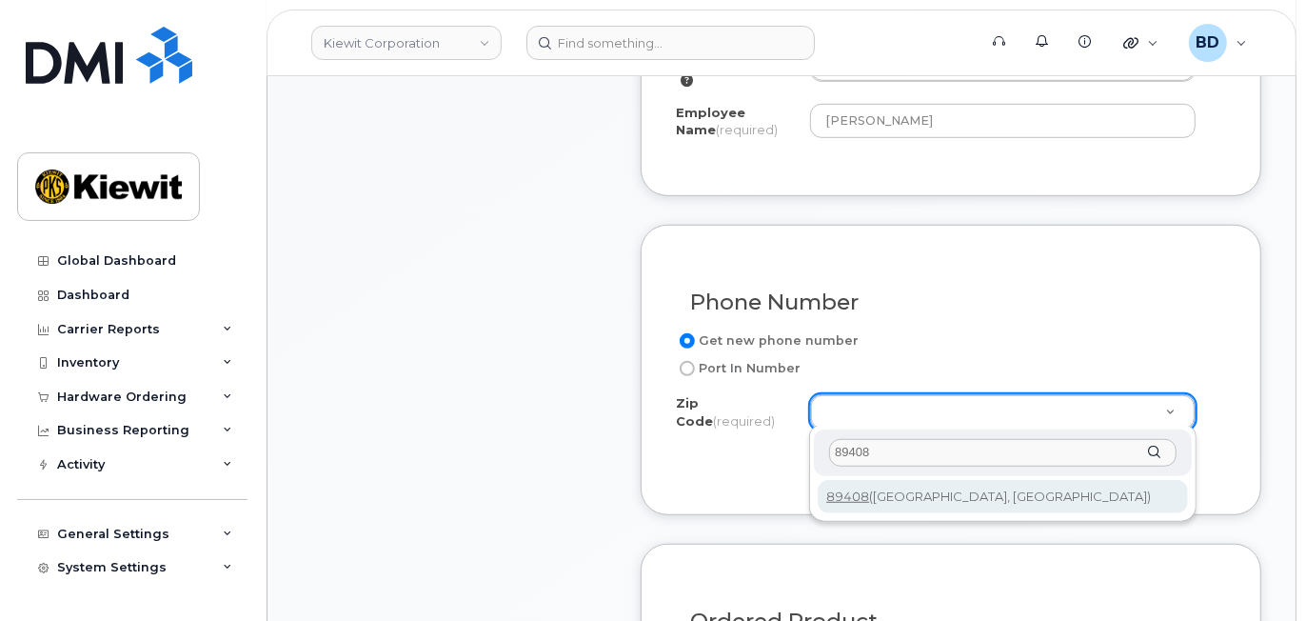
type input "89408"
drag, startPoint x: 913, startPoint y: 487, endPoint x: 942, endPoint y: 522, distance: 44.6
type input "89408 (Fernley, NV)"
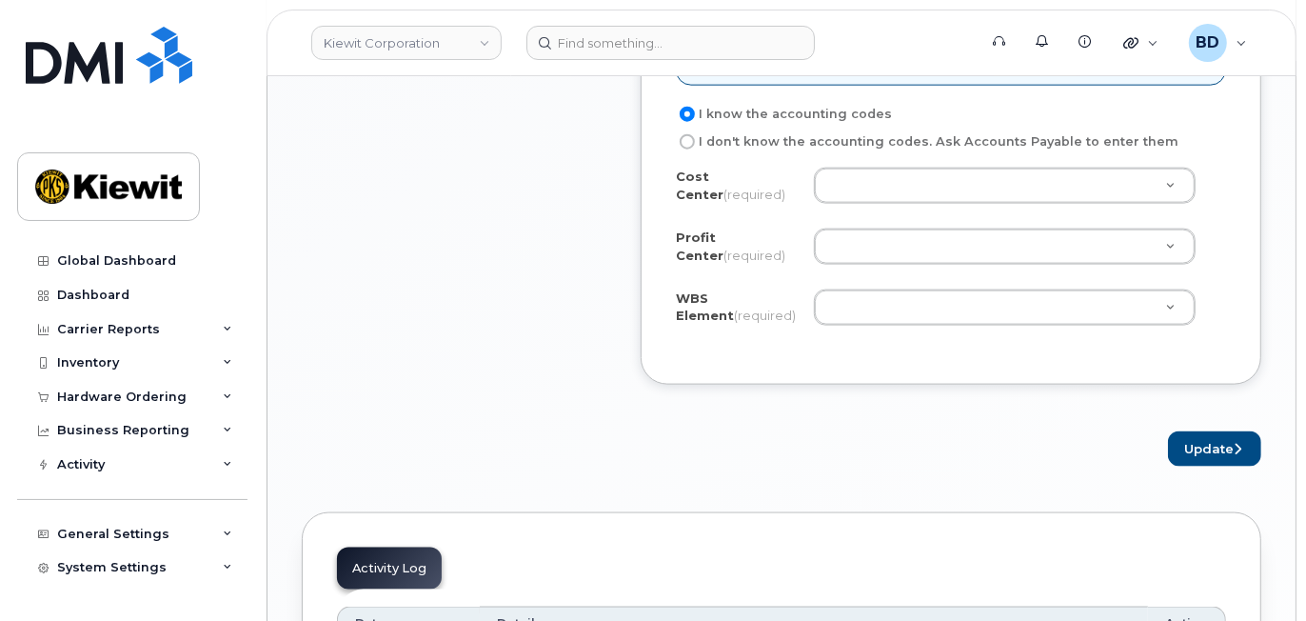
scroll to position [1650, 0]
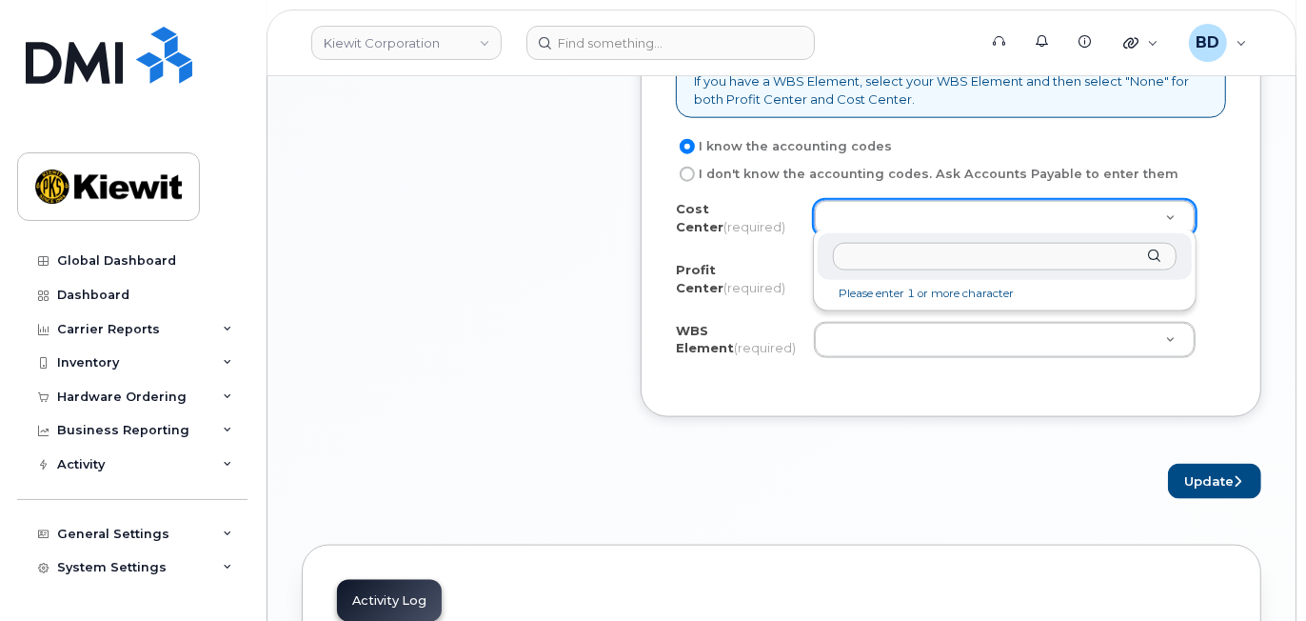
click at [876, 256] on input "text" at bounding box center [1005, 257] width 344 height 28
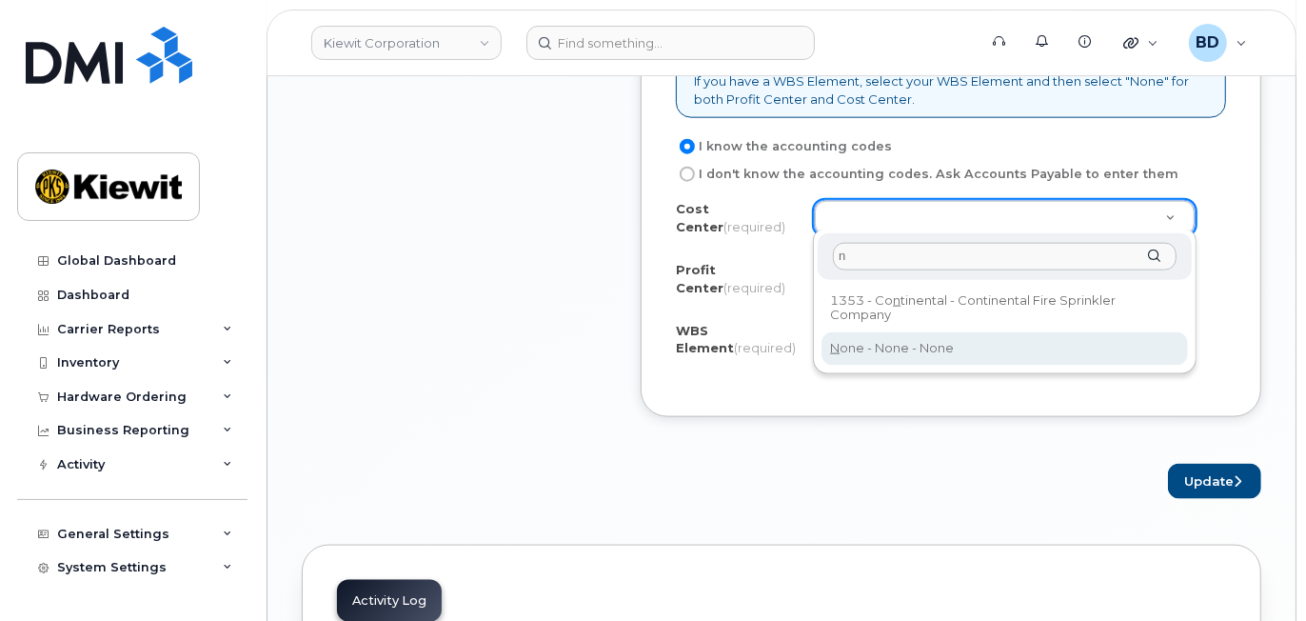
type input "n"
type input "None"
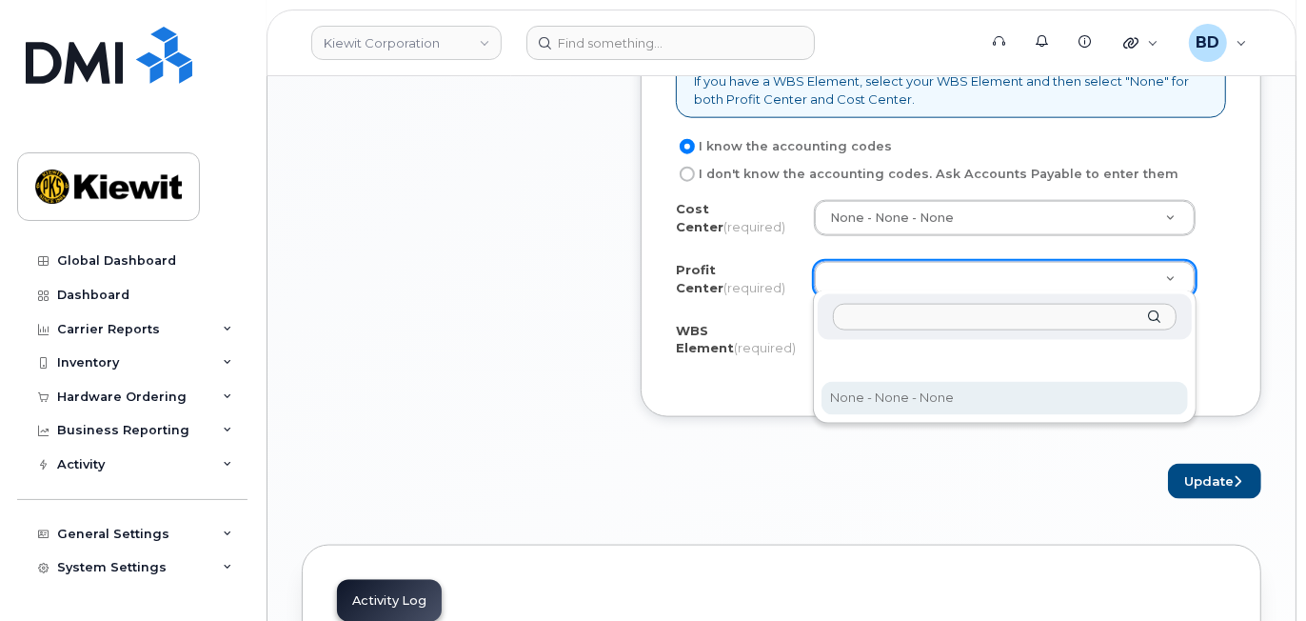
select select "None"
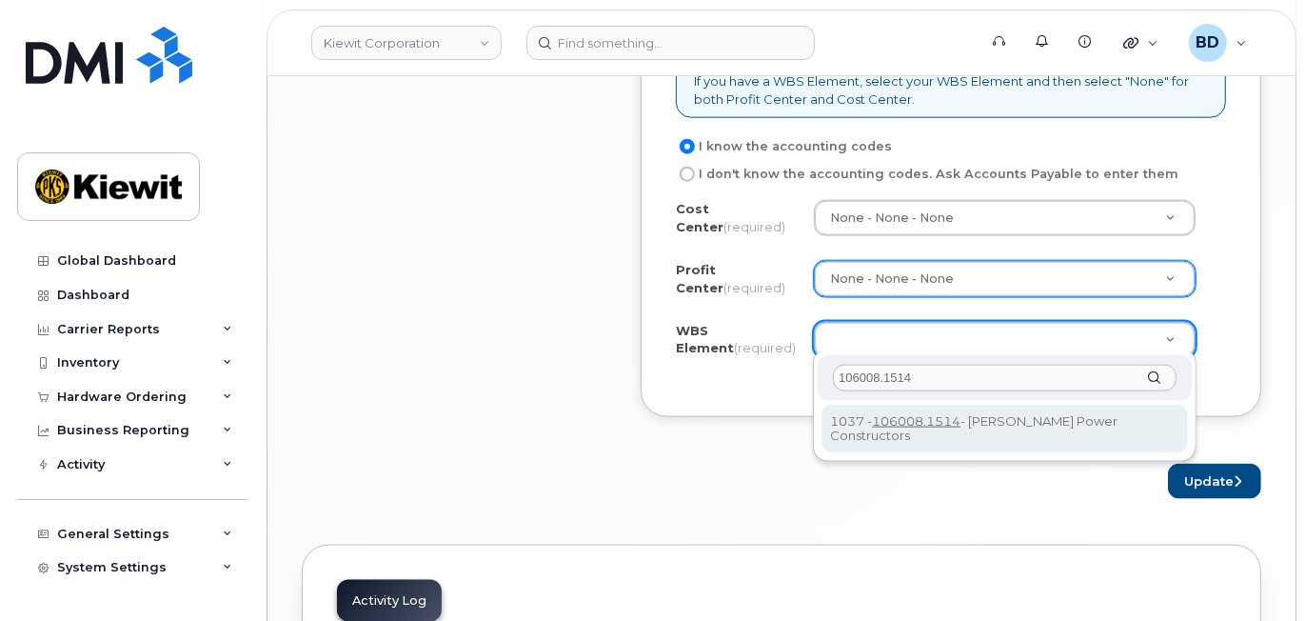
type input "106008.1514"
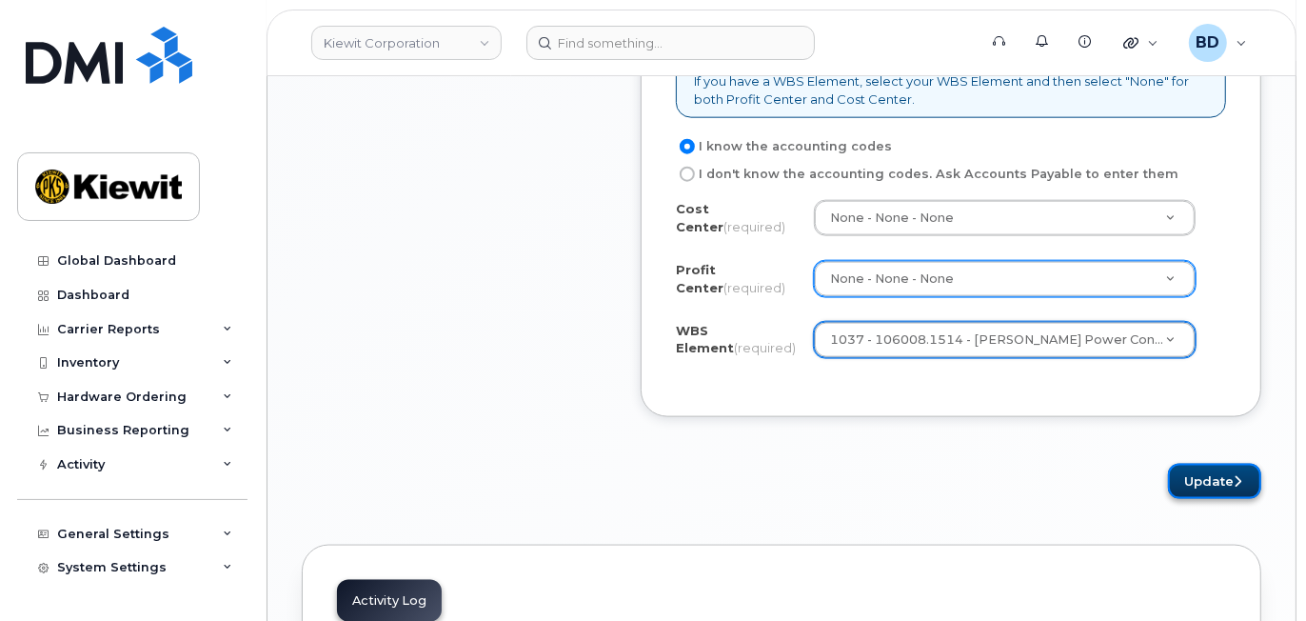
click at [1219, 474] on button "Update" at bounding box center [1214, 481] width 93 height 35
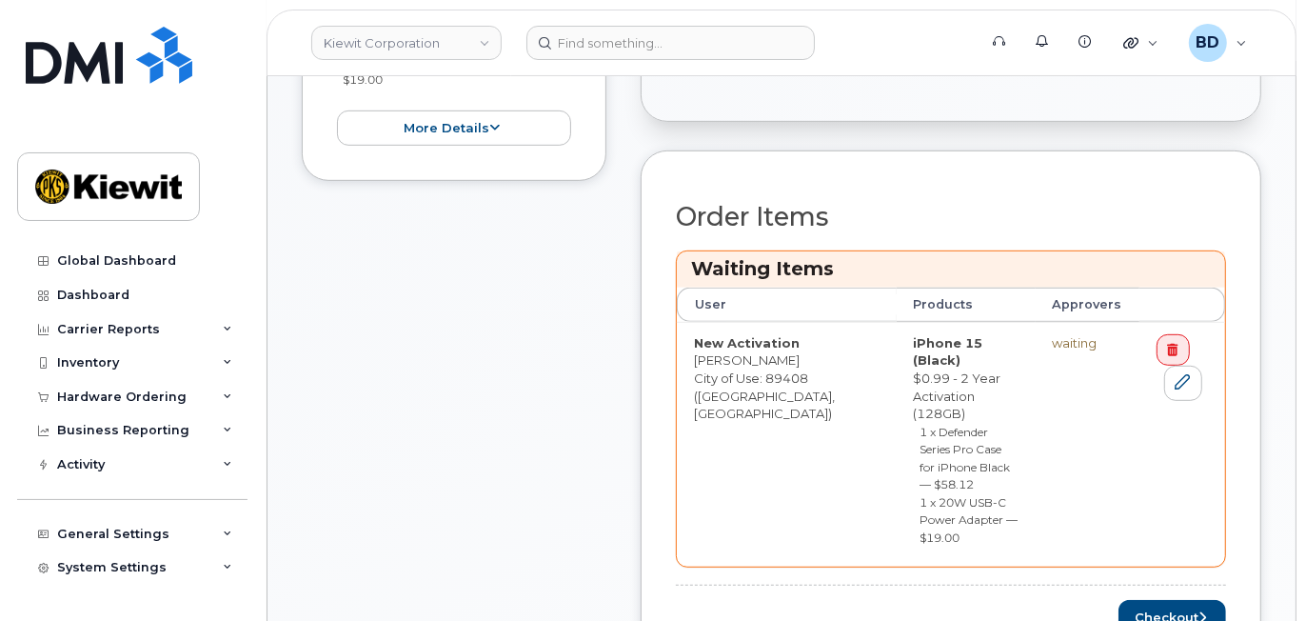
scroll to position [762, 0]
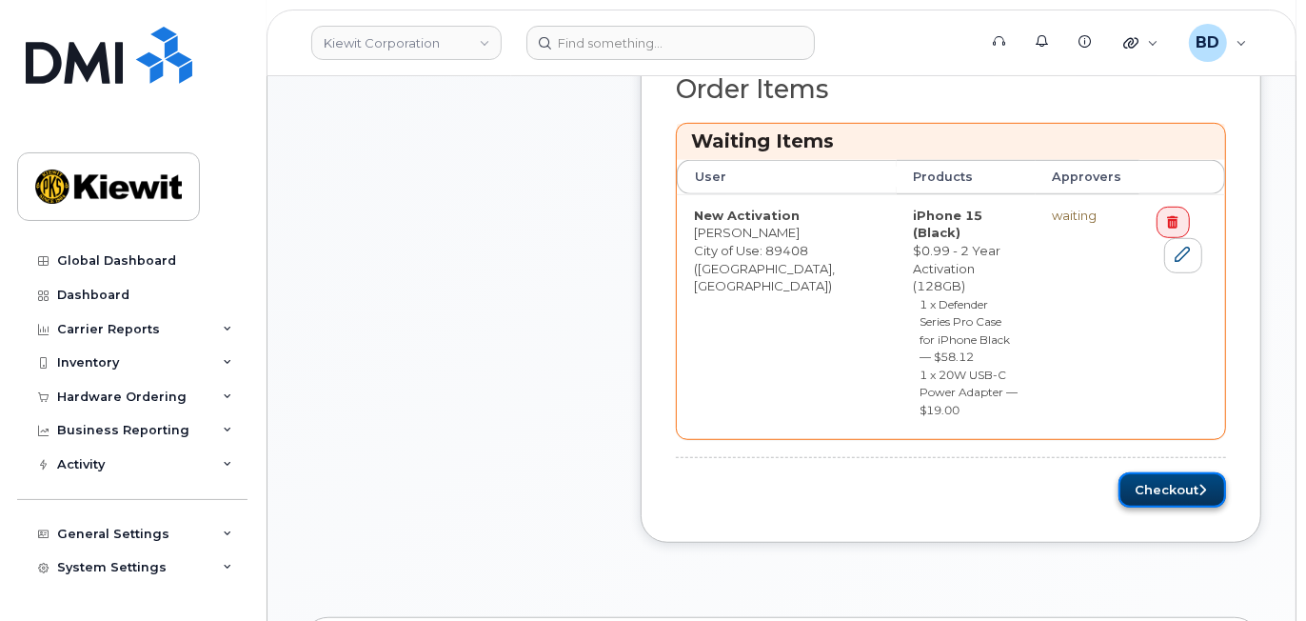
click at [1159, 472] on button "Checkout" at bounding box center [1173, 489] width 108 height 35
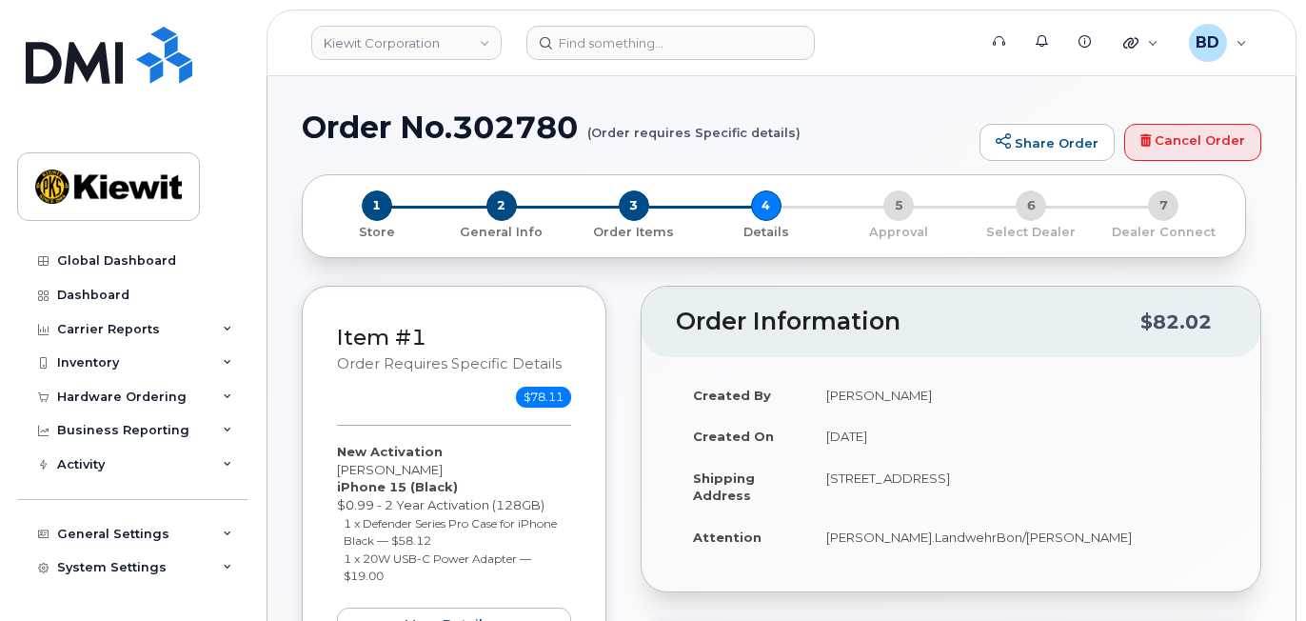
scroll to position [507, 0]
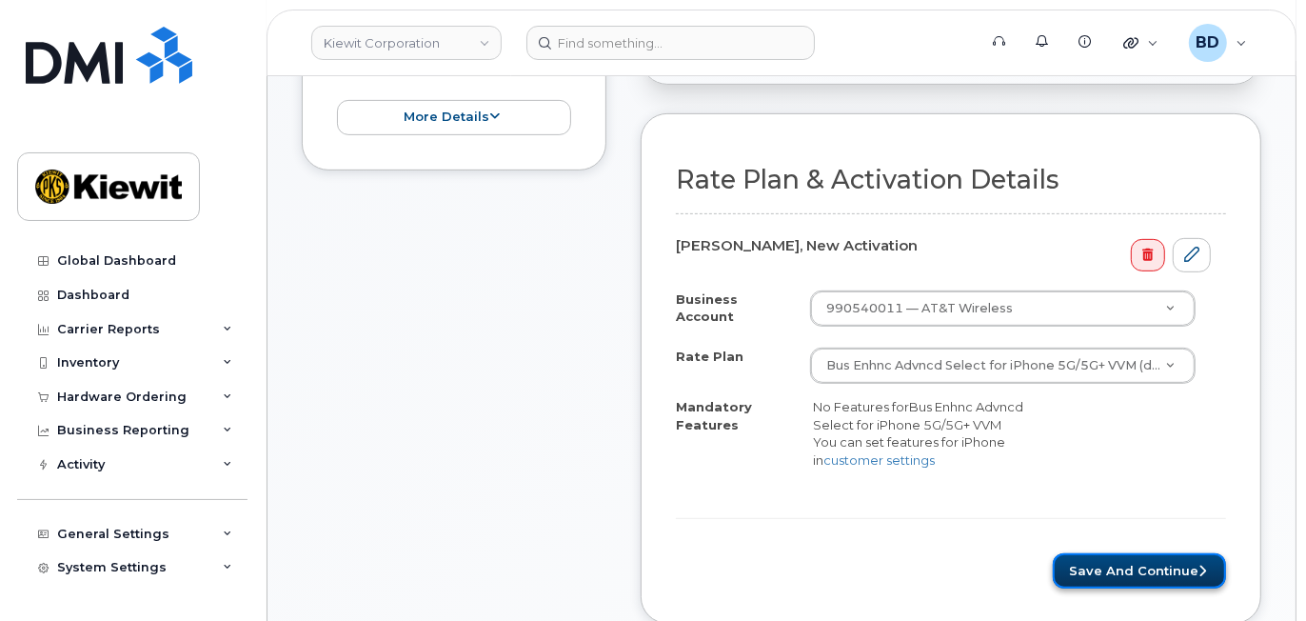
click at [1128, 575] on button "Save and Continue" at bounding box center [1139, 570] width 173 height 35
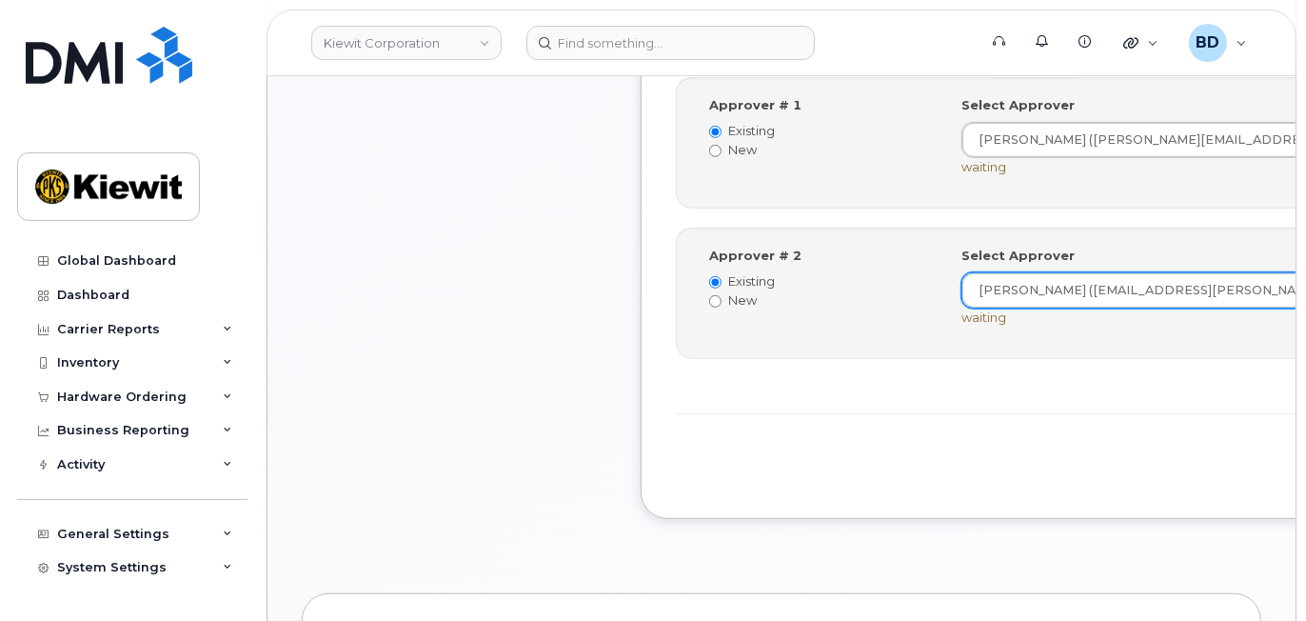
scroll to position [762, 0]
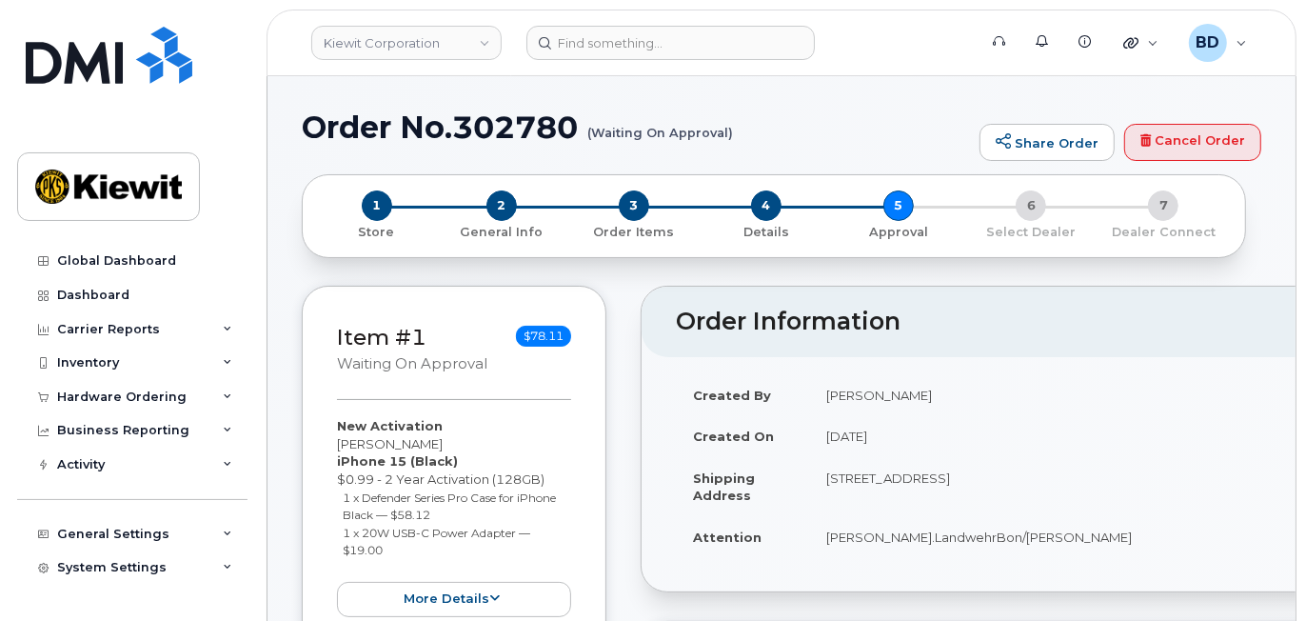
click at [509, 122] on h1 "Order No.302780 (Waiting On Approval)" at bounding box center [636, 126] width 668 height 33
copy h1 "302780"
